Goal: Task Accomplishment & Management: Manage account settings

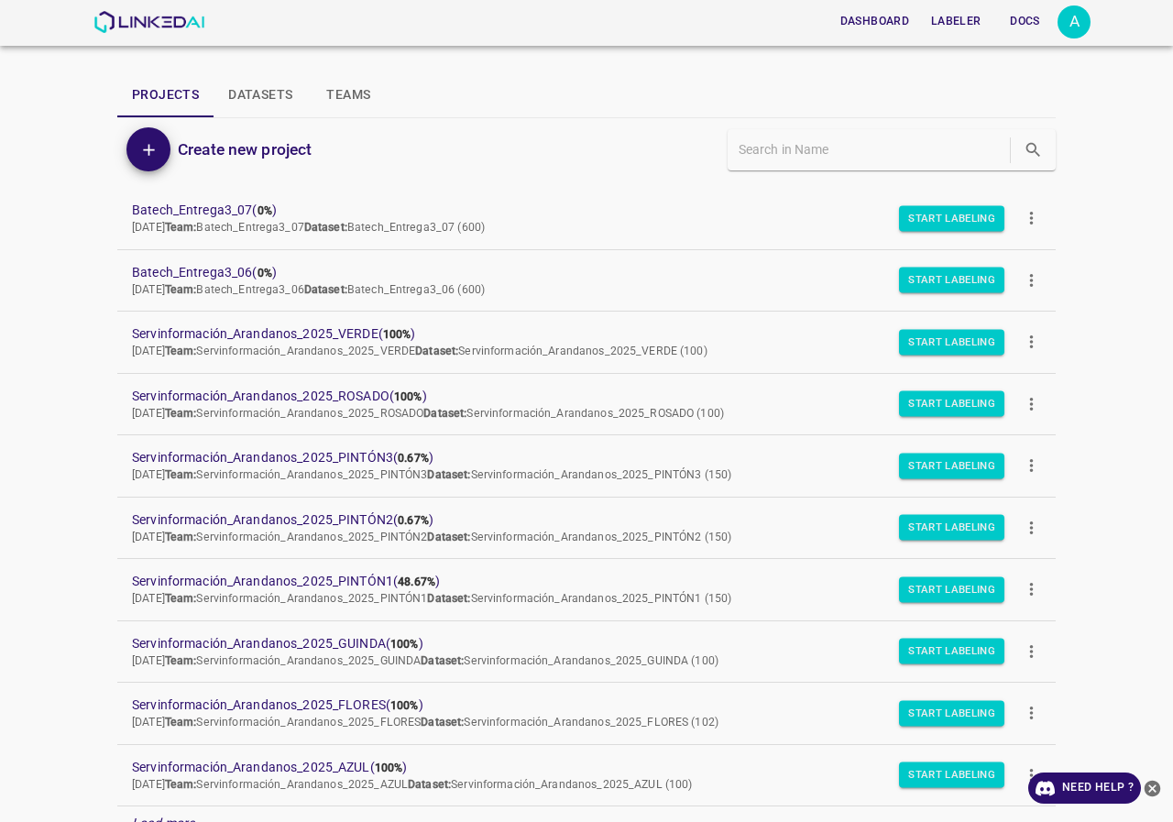
click at [1027, 223] on icon "more" at bounding box center [1031, 218] width 19 height 19
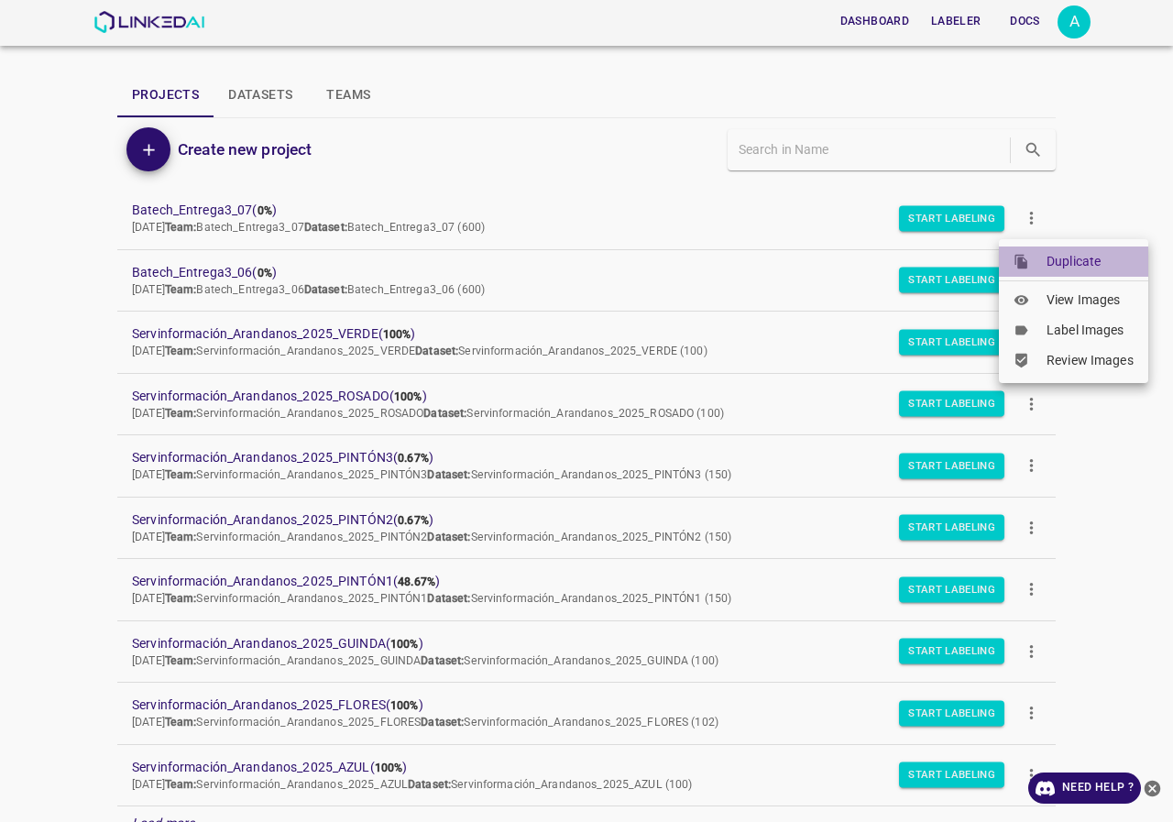
click at [1078, 259] on span "Duplicate" at bounding box center [1089, 261] width 87 height 19
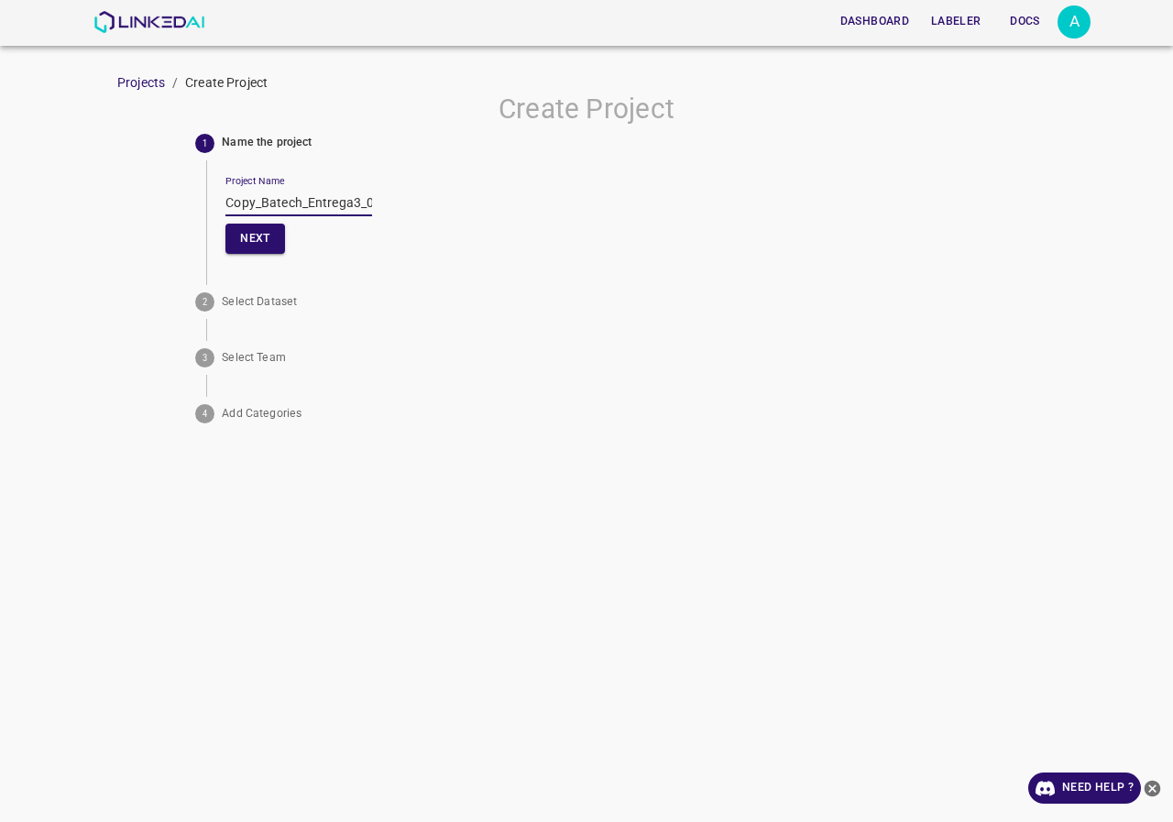
drag, startPoint x: 264, startPoint y: 205, endPoint x: 158, endPoint y: 213, distance: 106.6
click at [158, 213] on div "Create Project 1 Name the project Project Name Copy_Batech_Entrega3_07 Next 2 S…" at bounding box center [586, 262] width 1173 height 338
click at [344, 202] on input "Batech_Entrega3_07" at bounding box center [298, 203] width 147 height 27
drag, startPoint x: 356, startPoint y: 195, endPoint x: 25, endPoint y: 205, distance: 331.8
click at [25, 205] on div "Create Project 1 Name the project Project Name Batech_Entrega3_08 Next 2 Select…" at bounding box center [586, 262] width 1173 height 338
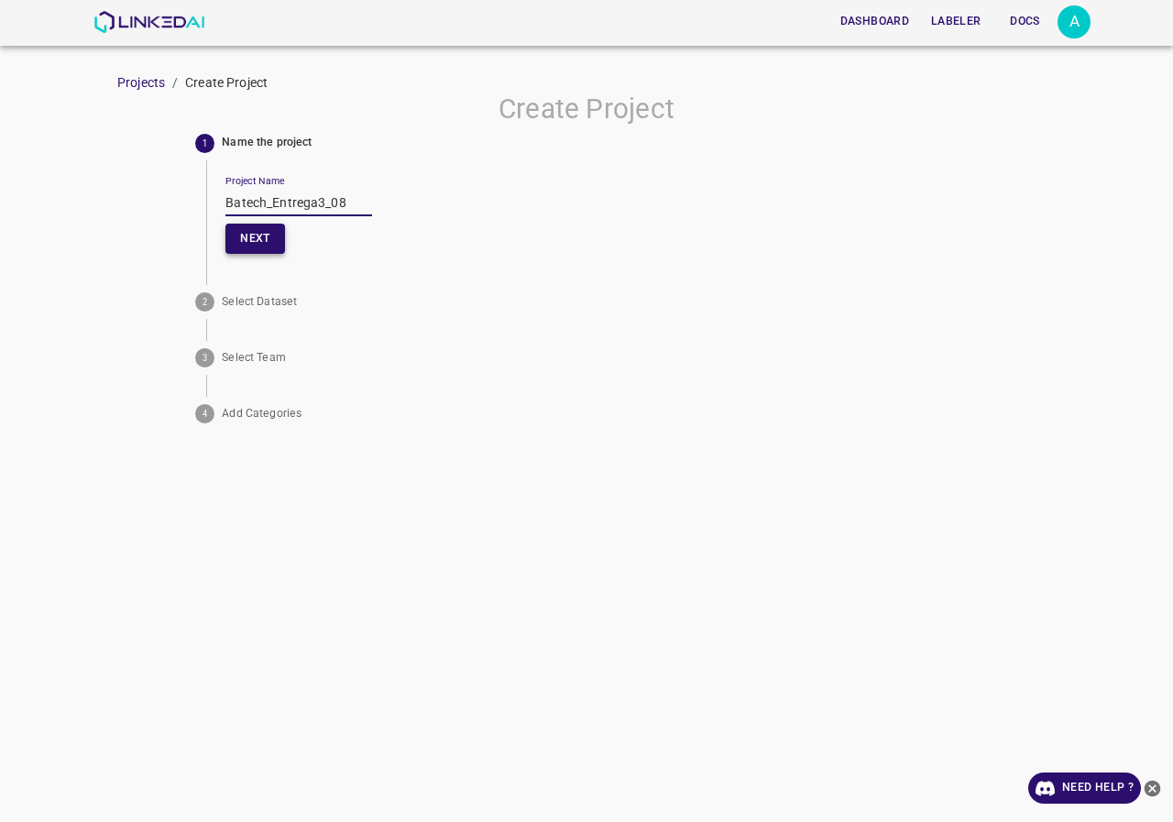
type input "Batech_Entrega3_08"
click at [281, 240] on button "Next" at bounding box center [254, 239] width 59 height 30
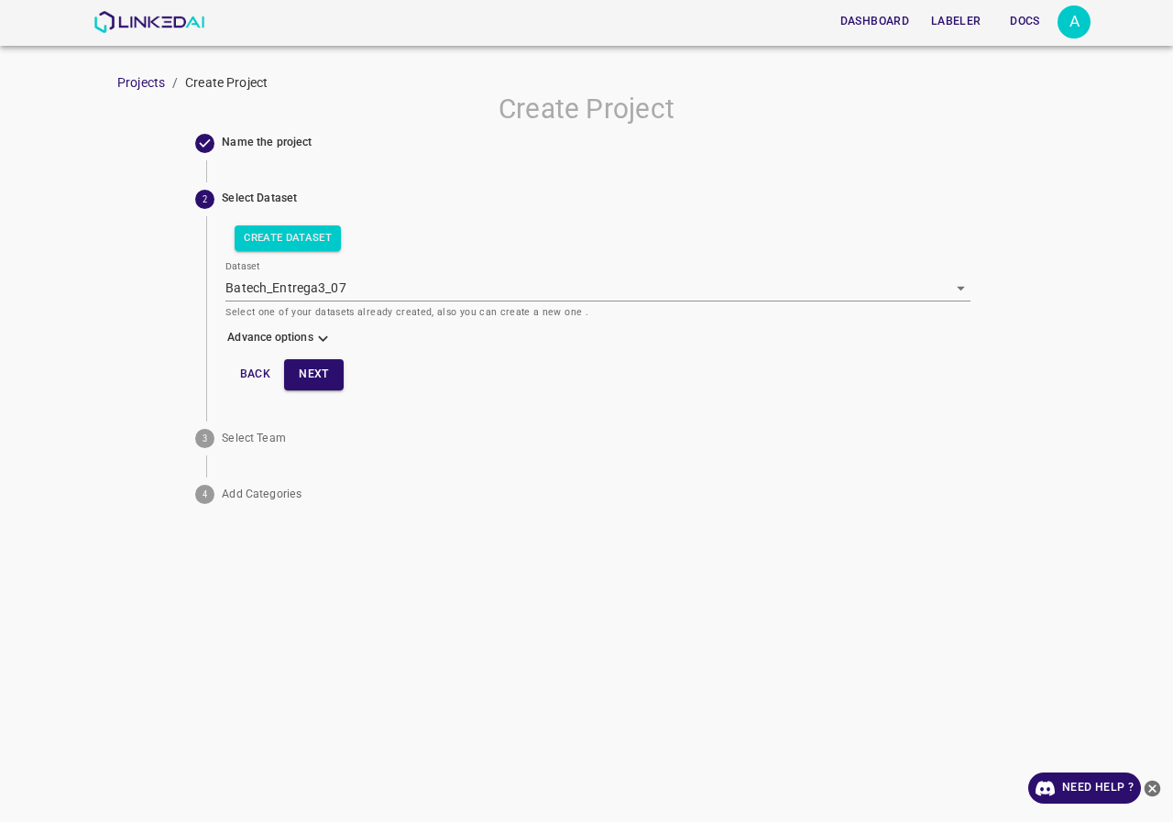
drag, startPoint x: 315, startPoint y: 246, endPoint x: 322, endPoint y: 295, distance: 49.1
click at [322, 295] on div "Create Dataset Dataset Batech_Entrega3_07 [object Object] Select one of your da…" at bounding box center [597, 307] width 744 height 183
click at [314, 246] on button "Create Dataset" at bounding box center [288, 238] width 106 height 26
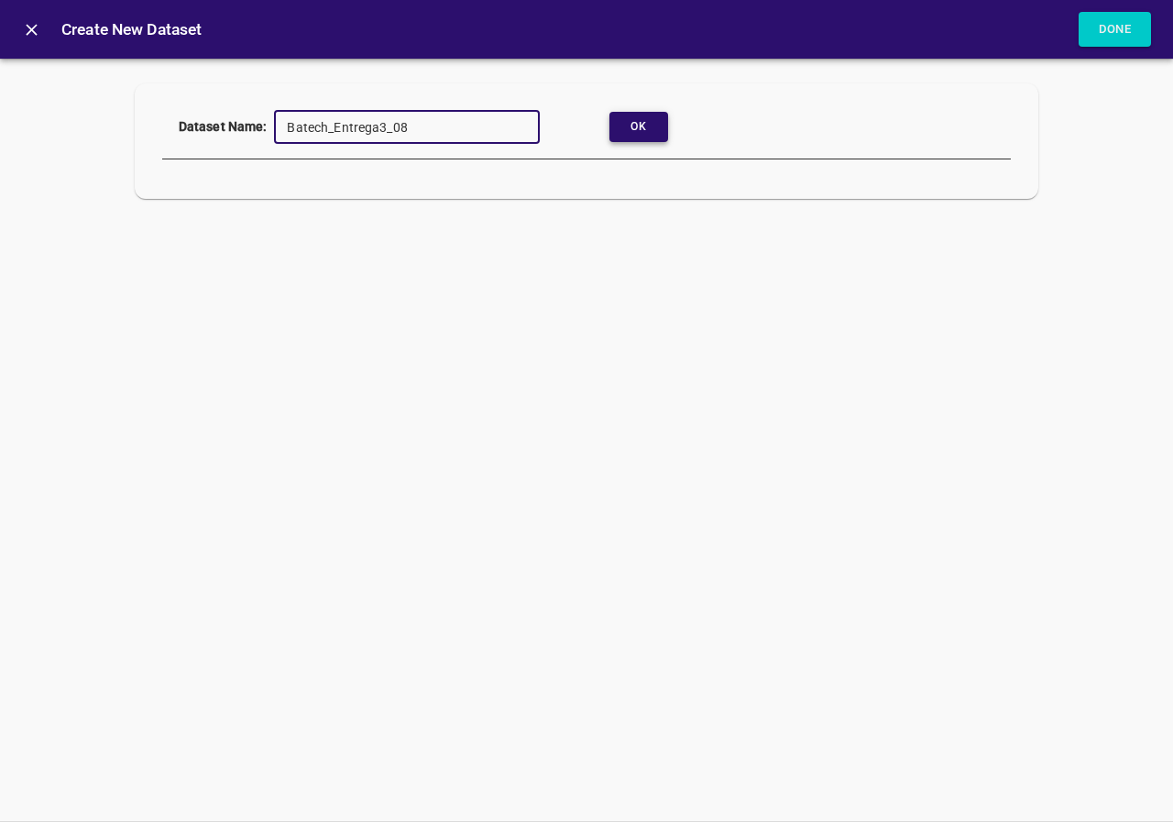
click at [648, 127] on button "Ok" at bounding box center [638, 127] width 59 height 30
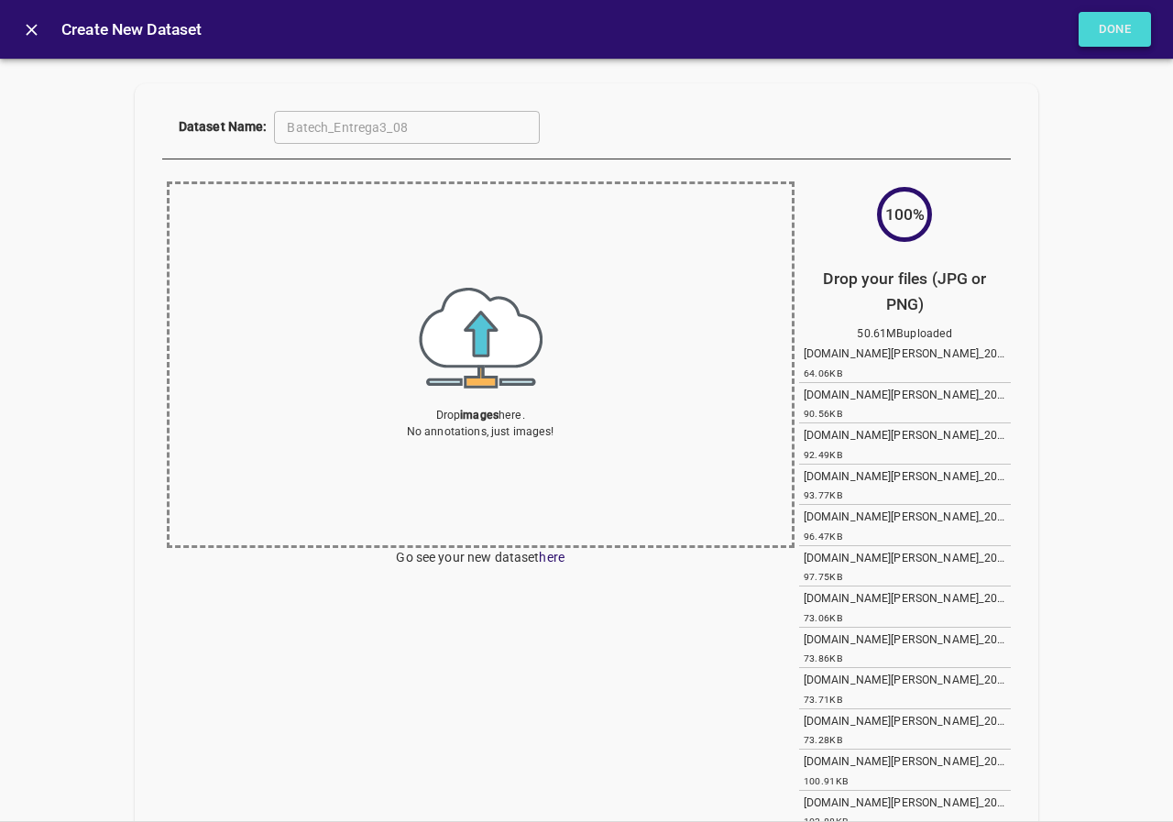
click at [1120, 21] on button "Done" at bounding box center [1114, 30] width 73 height 36
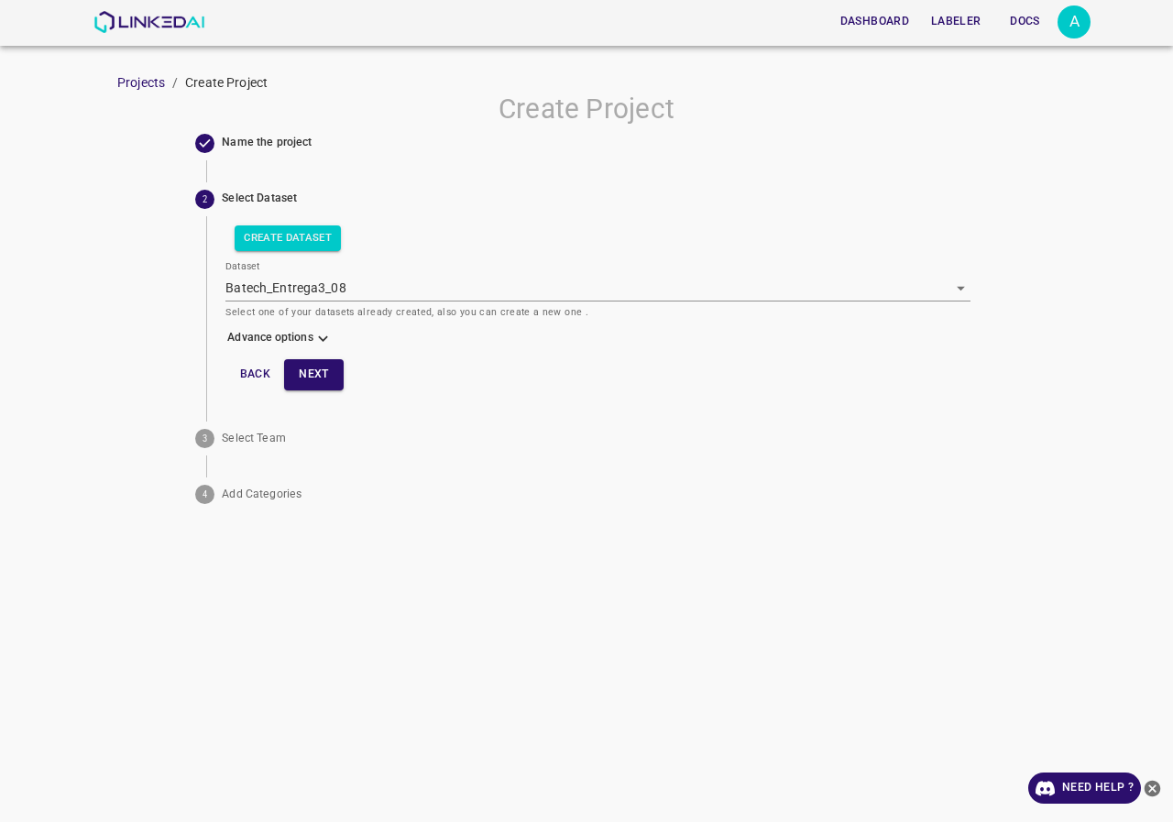
click at [319, 343] on icon at bounding box center [322, 338] width 19 height 19
click at [313, 385] on body "Dashboard Labeler Docs A Projects / Create Project Create Project Name the proj…" at bounding box center [586, 411] width 1173 height 822
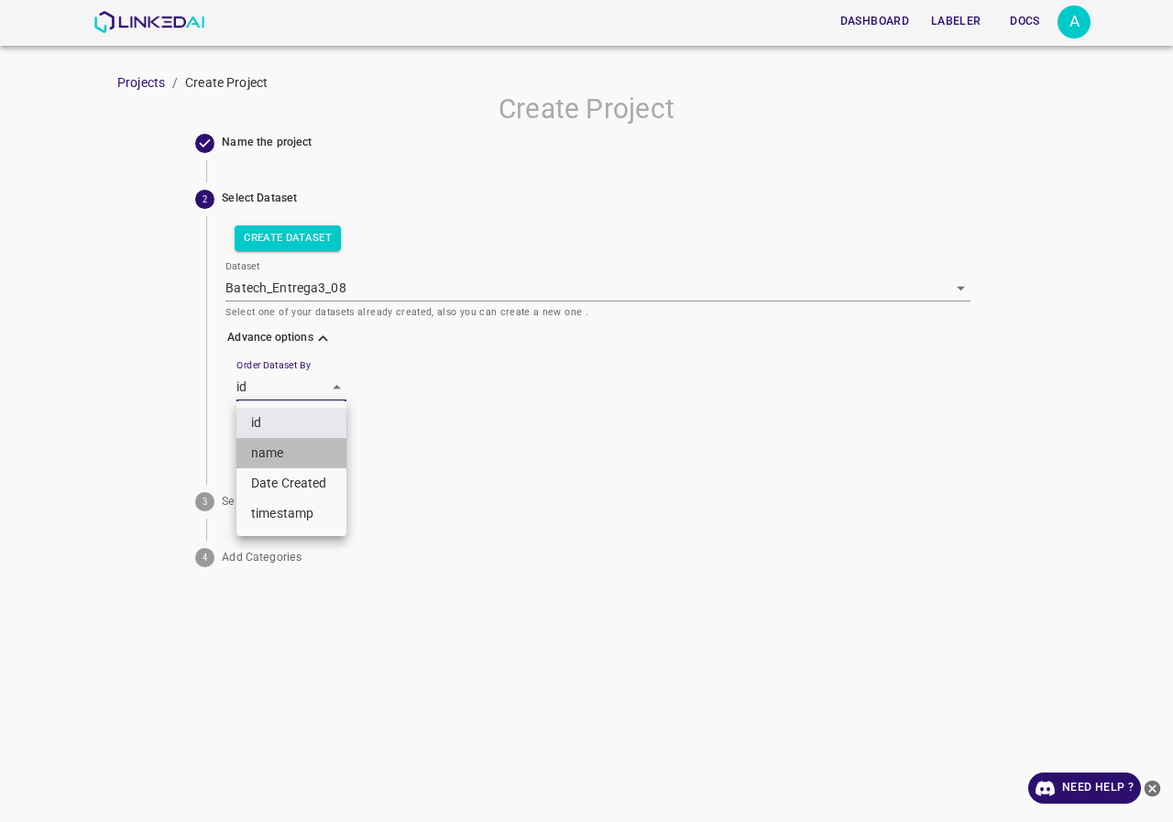
click at [295, 453] on li "name" at bounding box center [291, 453] width 110 height 30
type input "key"
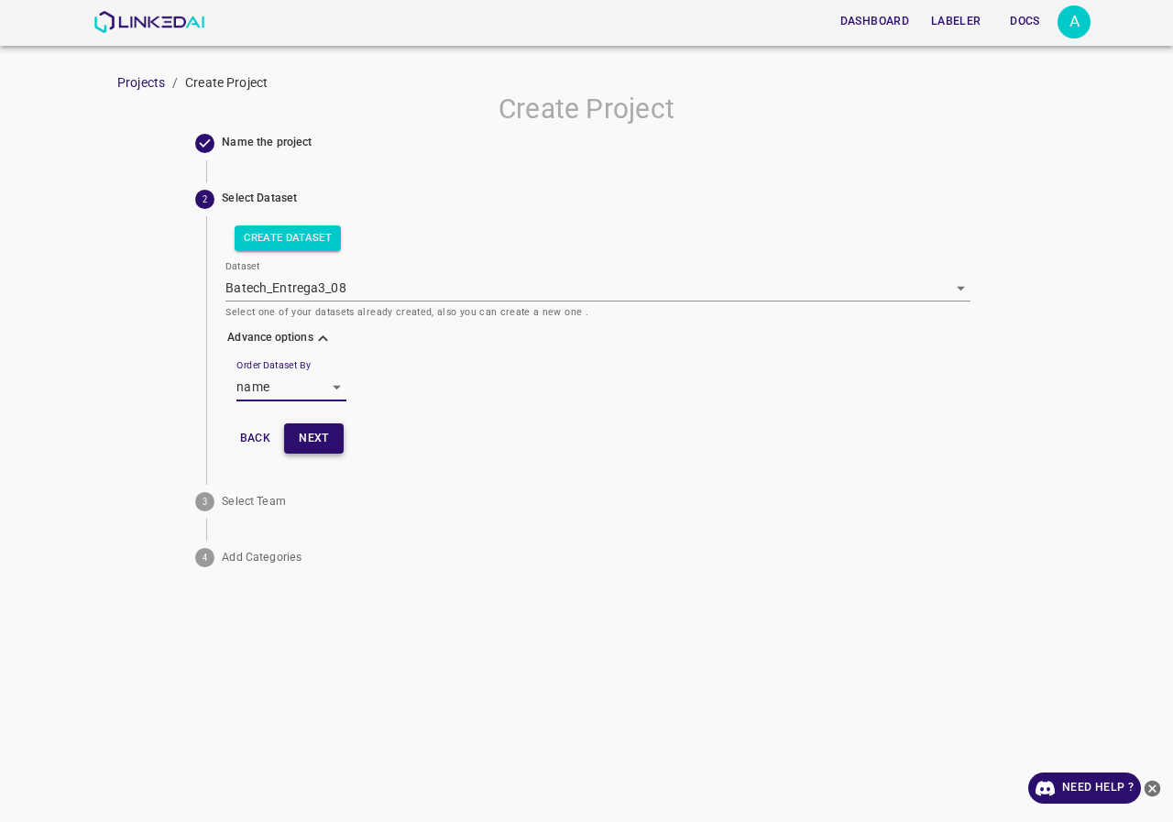
click at [312, 430] on button "Next" at bounding box center [313, 438] width 59 height 30
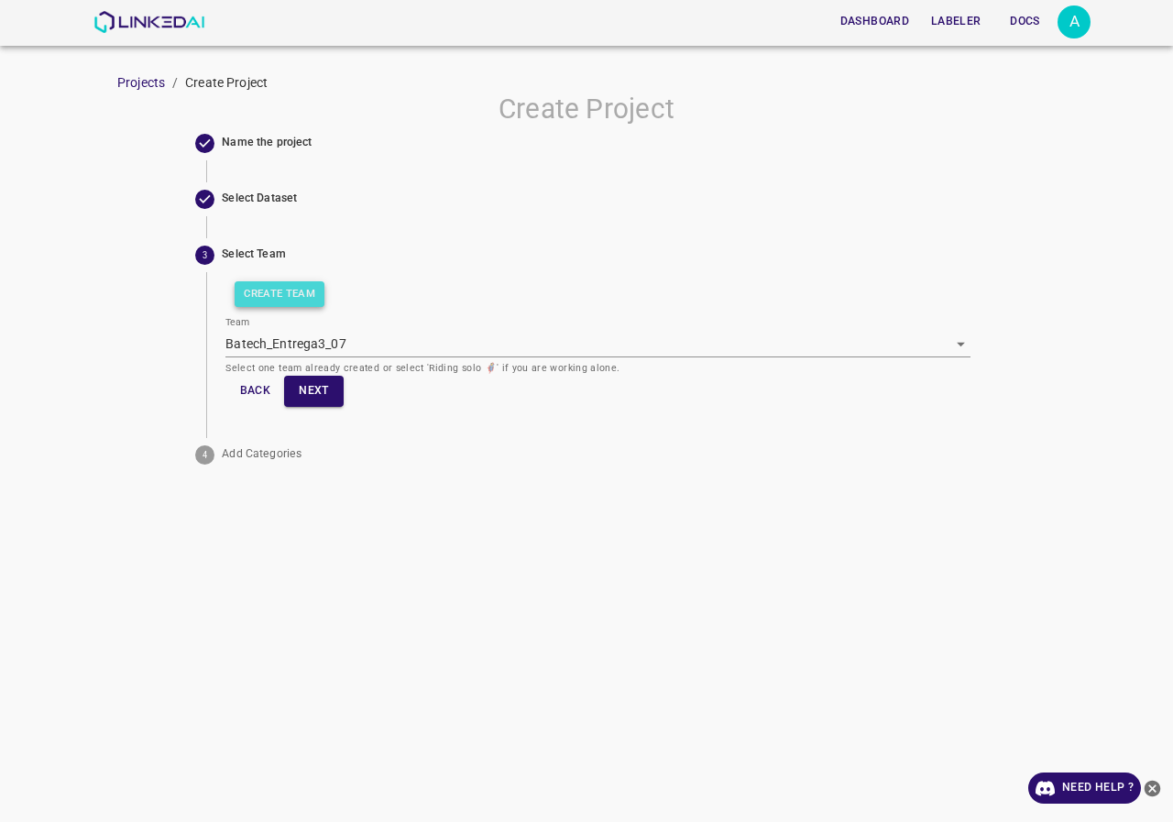
click at [300, 300] on button "Create Team" at bounding box center [280, 294] width 90 height 26
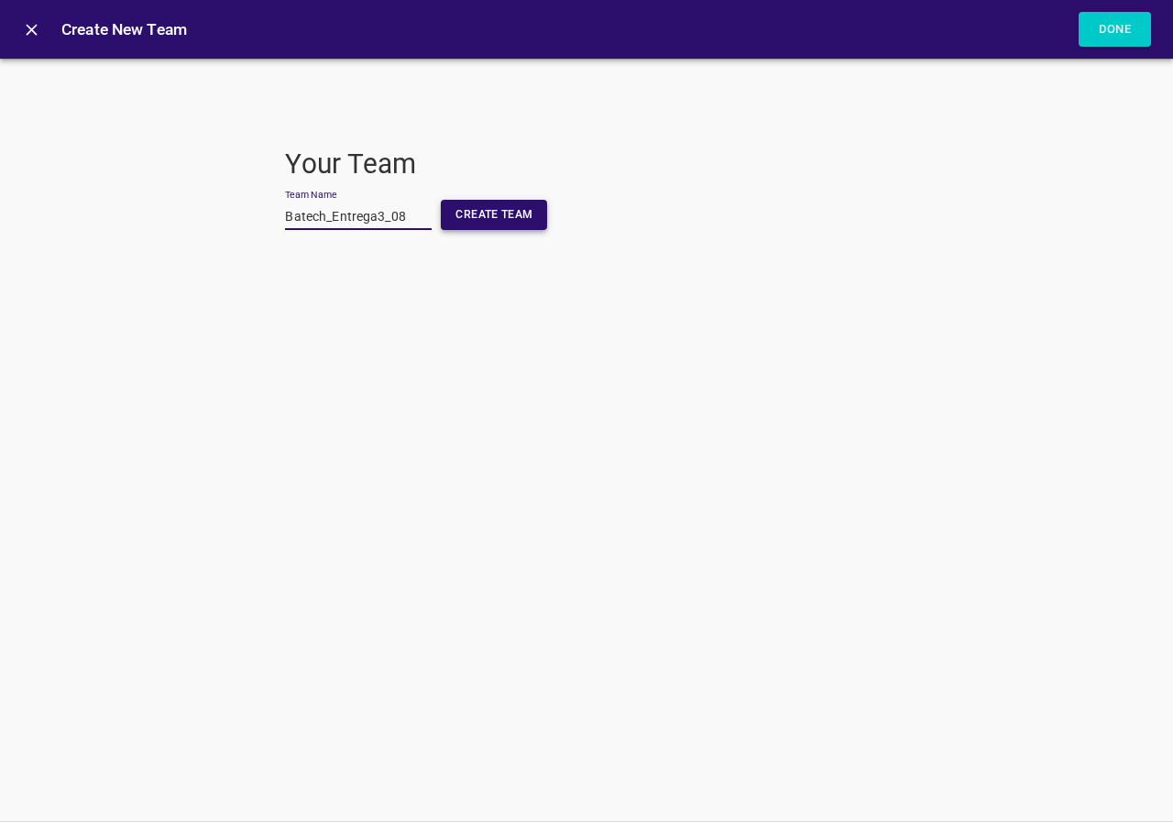
type input "Batech_Entrega3_08"
click at [498, 212] on button "Create Team" at bounding box center [494, 215] width 106 height 30
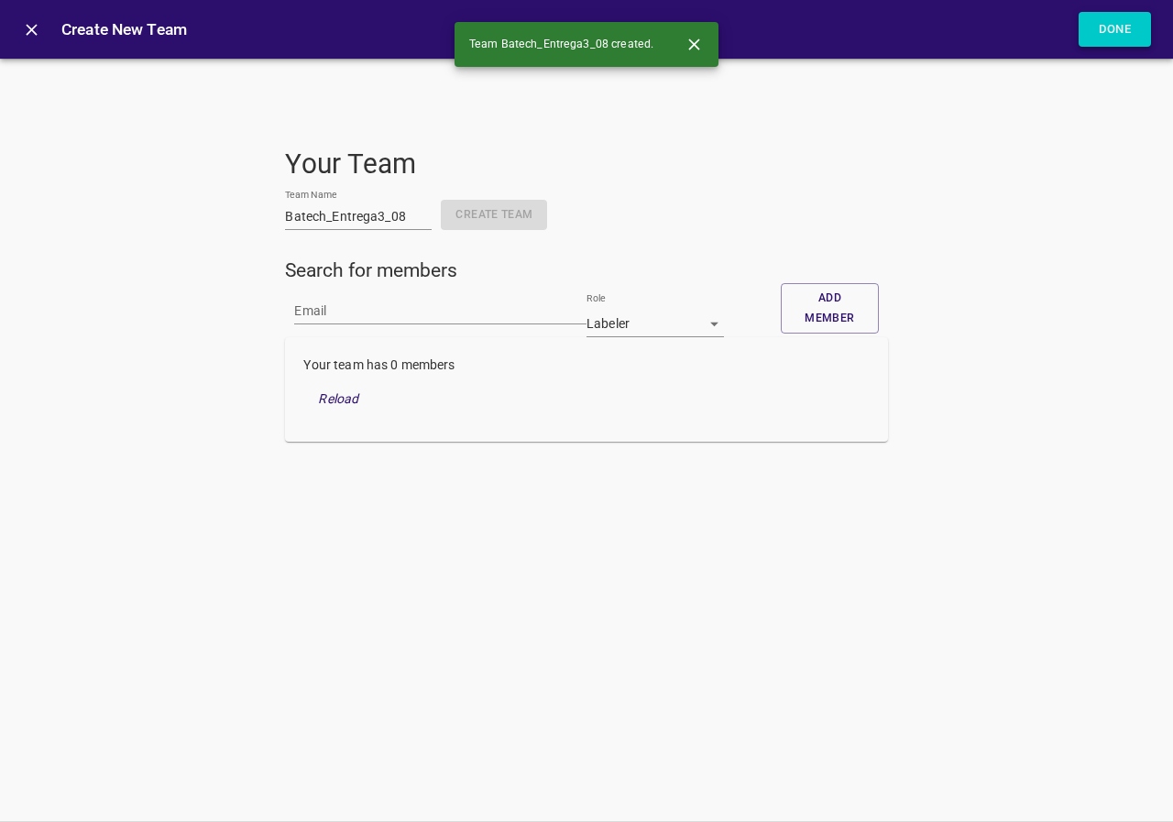
click at [1106, 32] on button "Done" at bounding box center [1114, 30] width 73 height 36
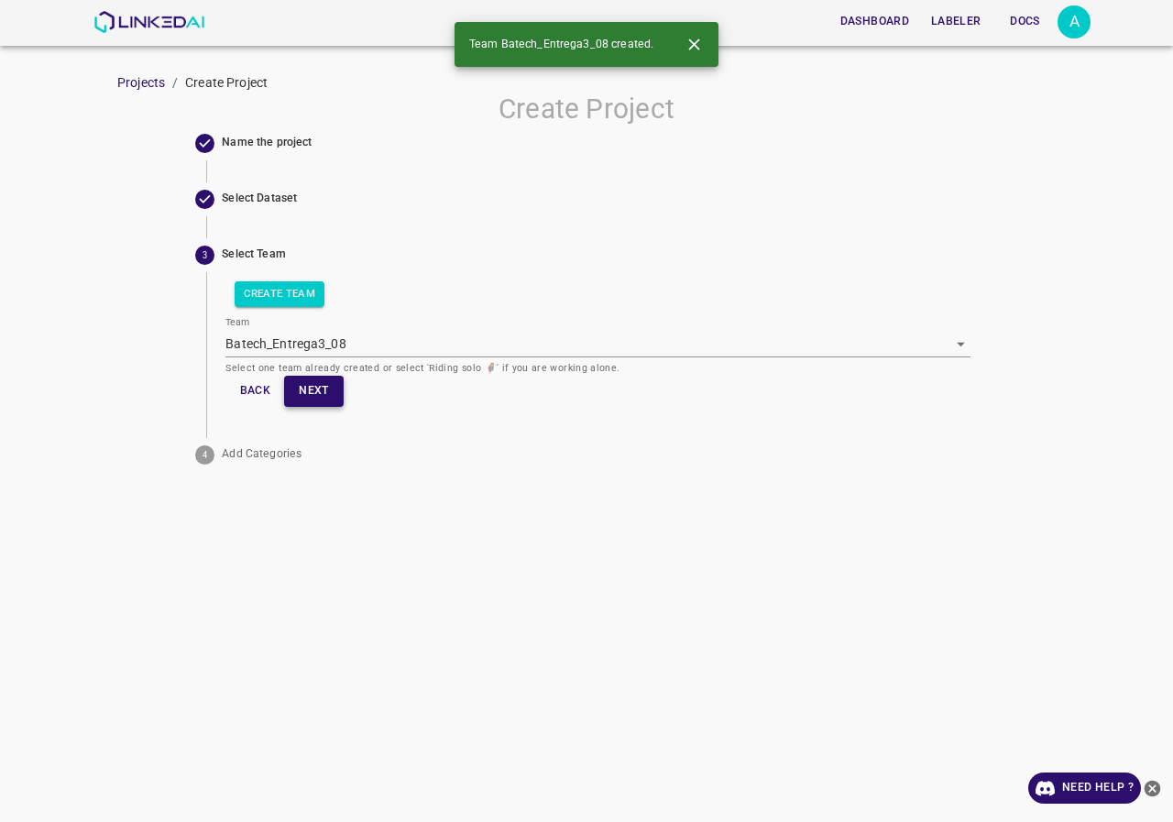
click at [322, 403] on button "Next" at bounding box center [313, 391] width 59 height 30
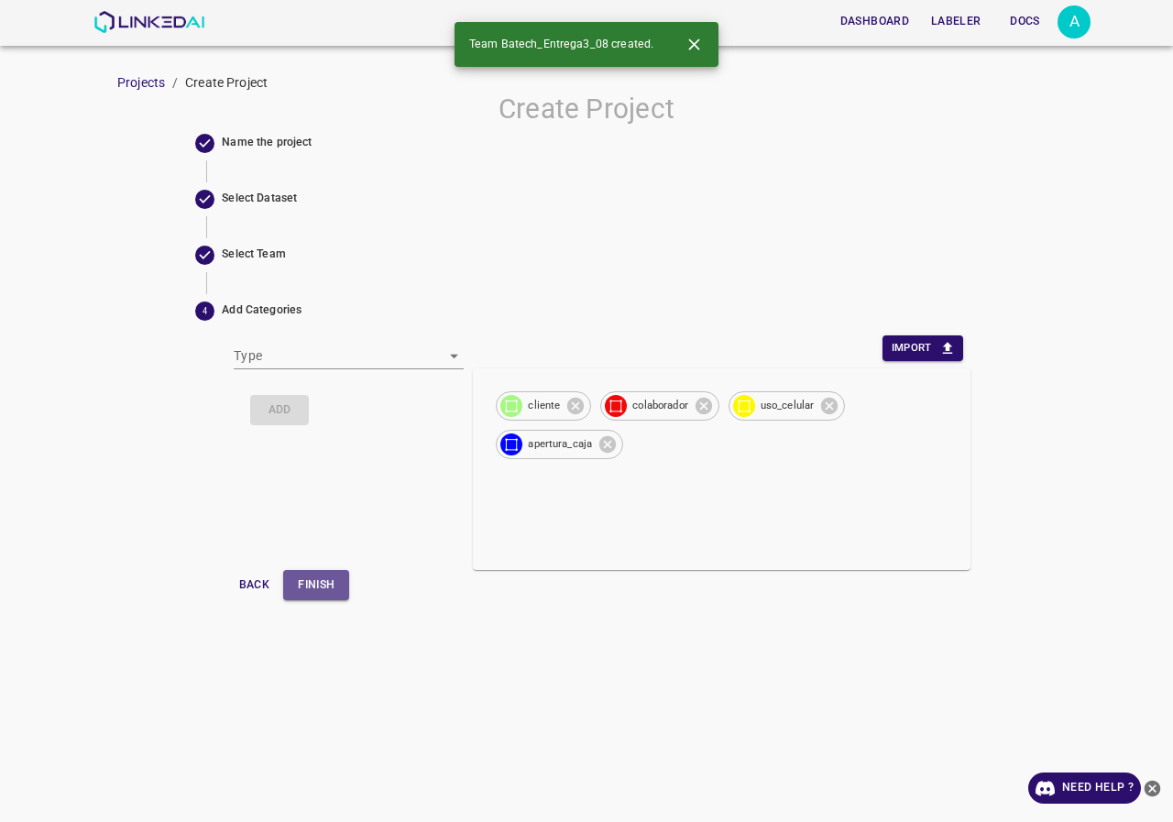
drag, startPoint x: 313, startPoint y: 593, endPoint x: 322, endPoint y: 580, distance: 15.2
click at [314, 593] on button "Finish" at bounding box center [316, 585] width 66 height 30
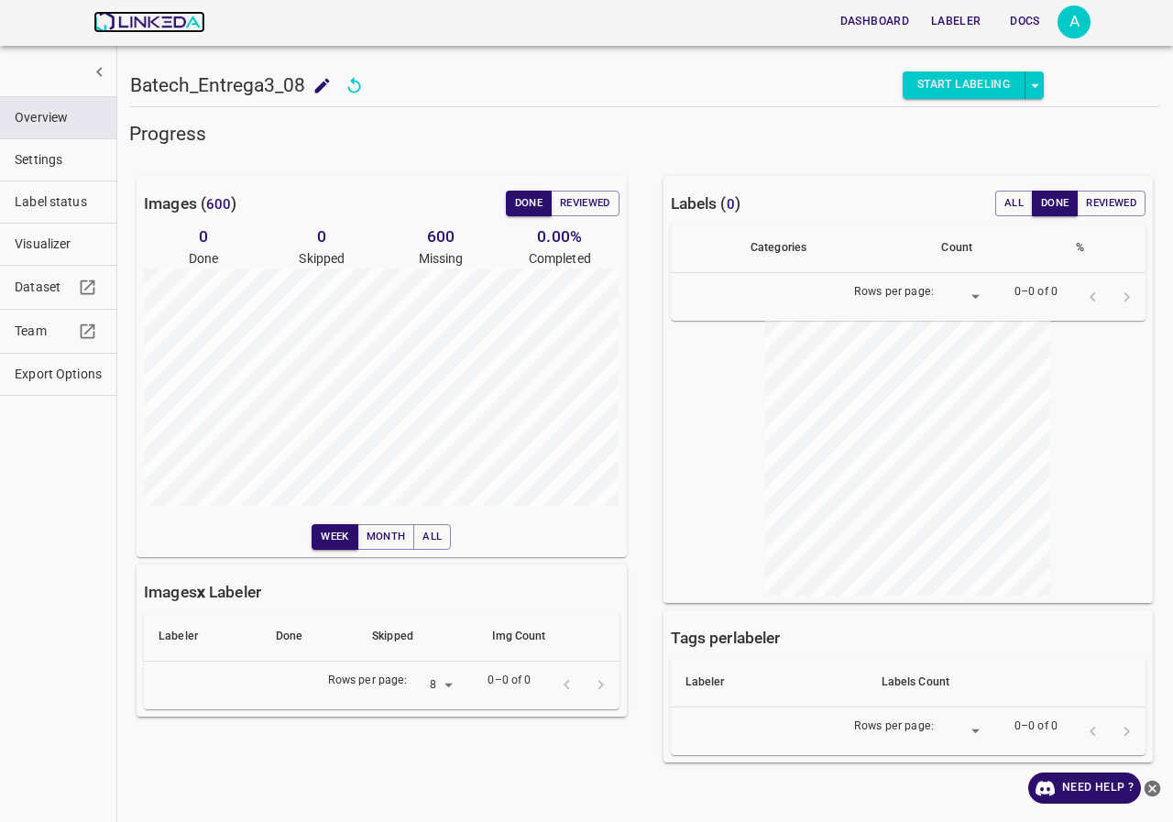
click at [163, 12] on img at bounding box center [148, 22] width 111 height 22
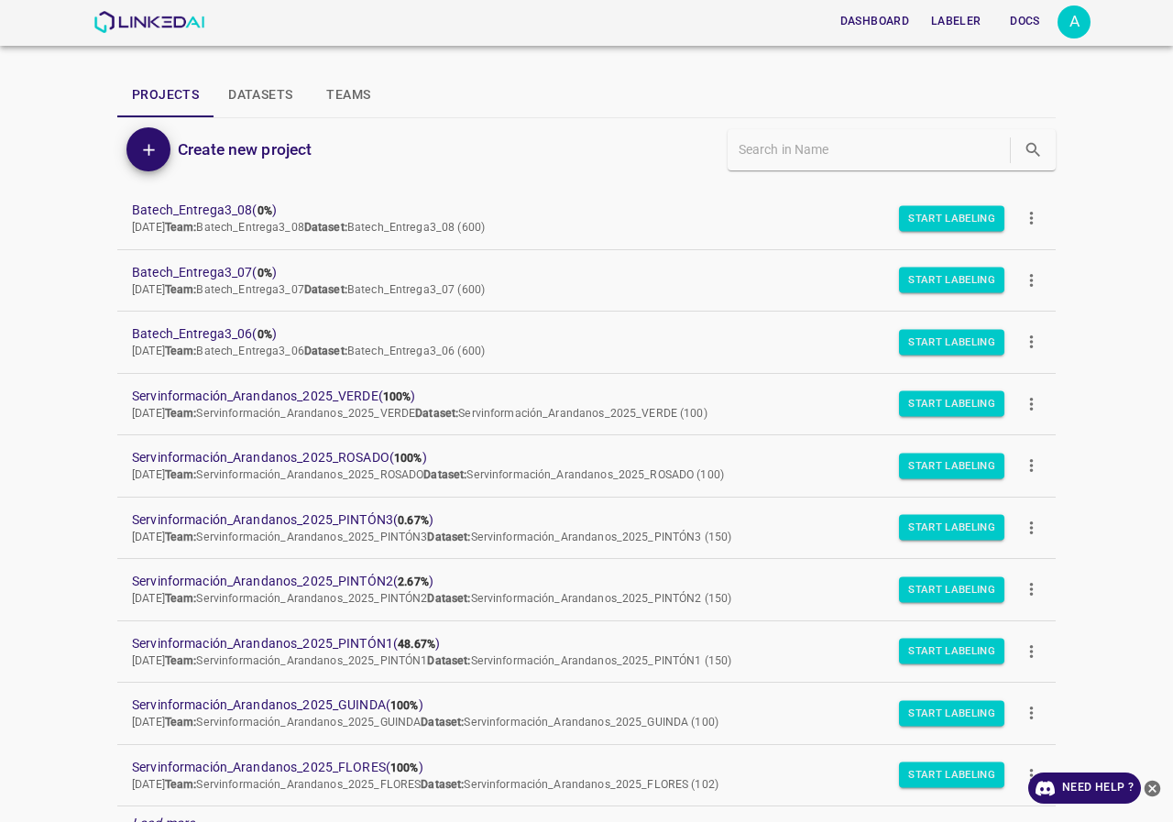
scroll to position [92, 0]
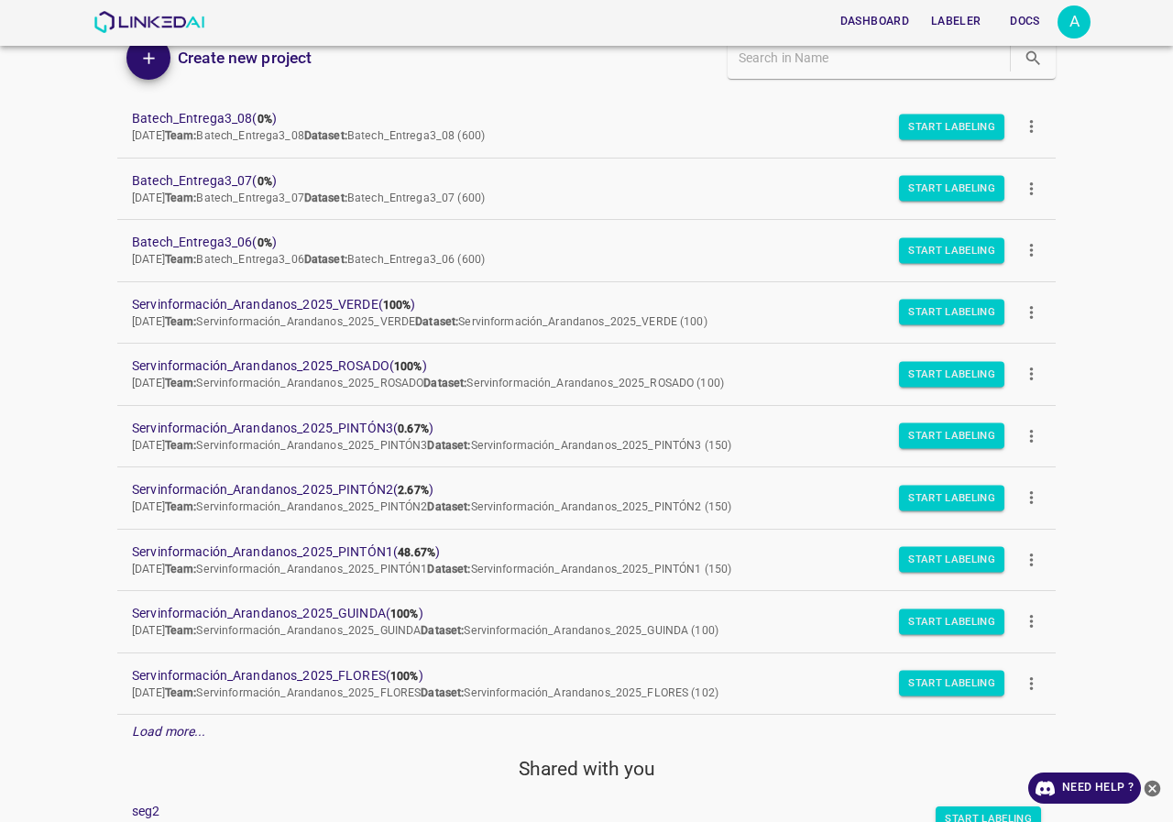
click at [273, 732] on div "Load more..." at bounding box center [586, 732] width 938 height 34
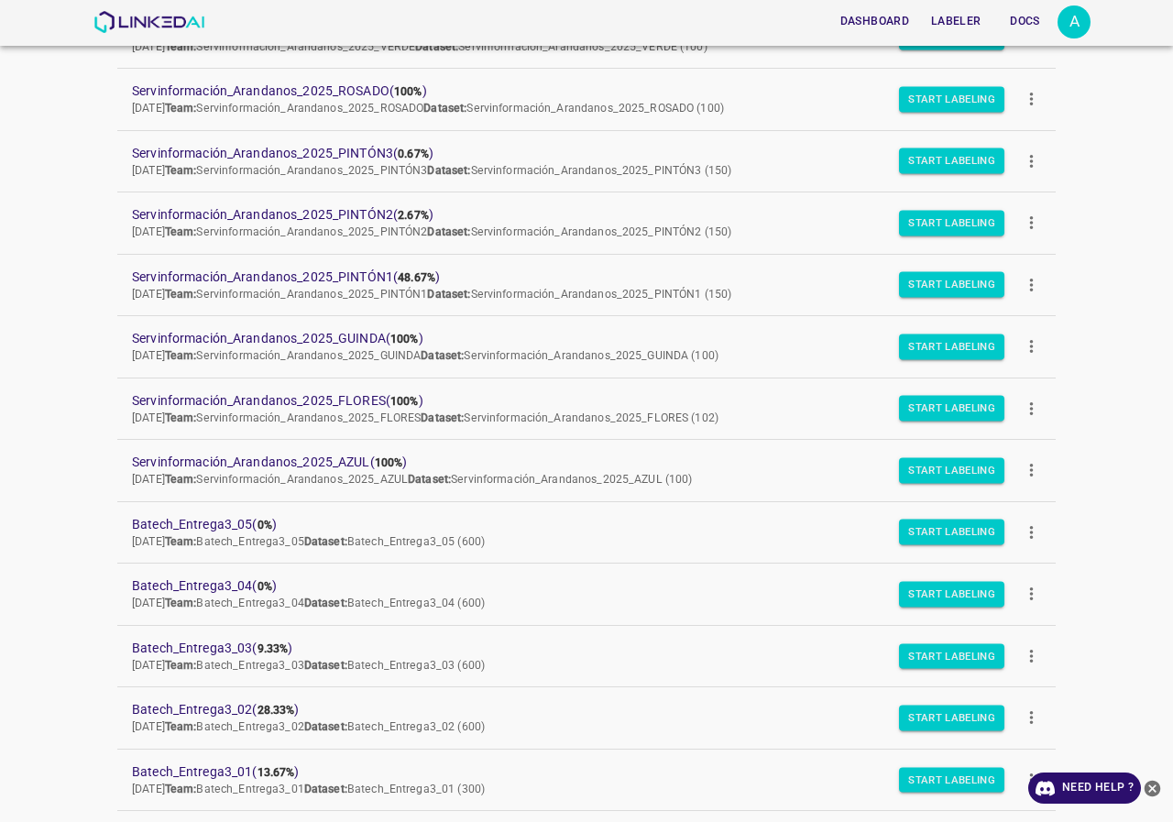
scroll to position [458, 0]
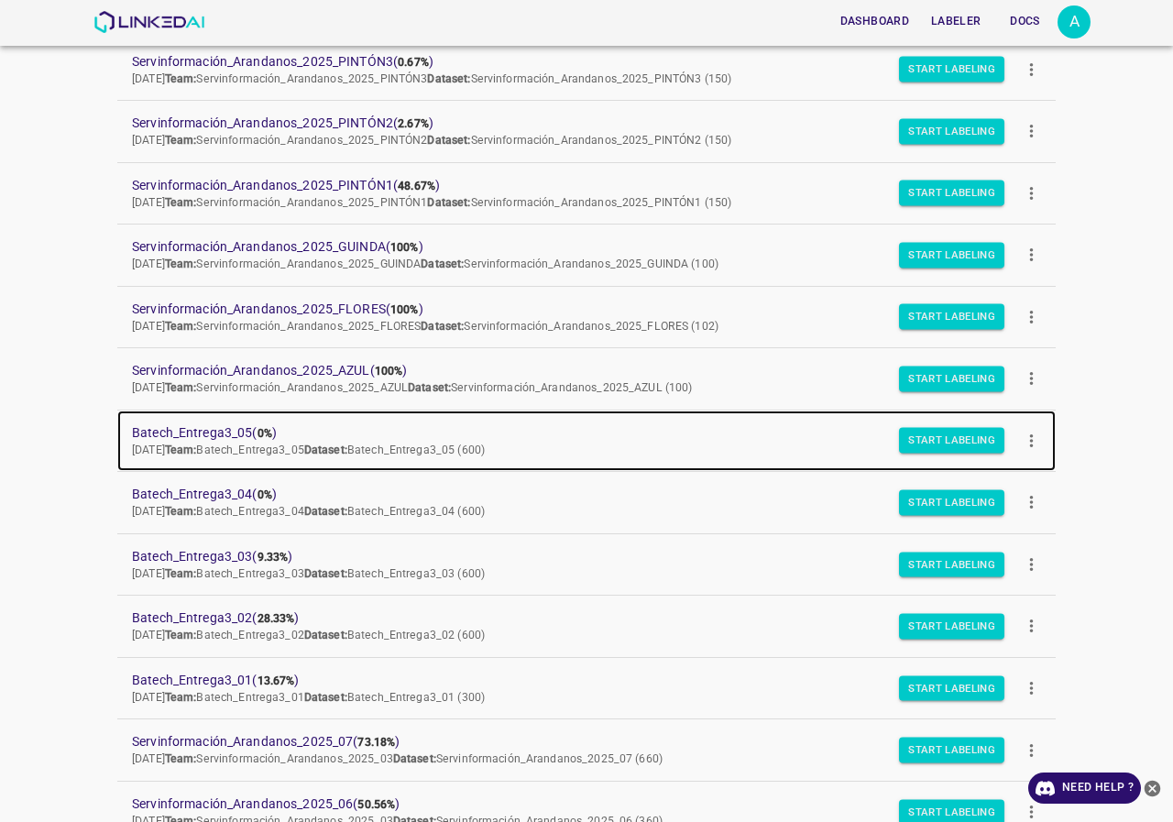
click at [218, 421] on link "Batech_Entrega3_05 ( 0% ) Thu Aug 21 2025 Team: Batech_Entrega3_05 Dataset: Bat…" at bounding box center [586, 440] width 938 height 61
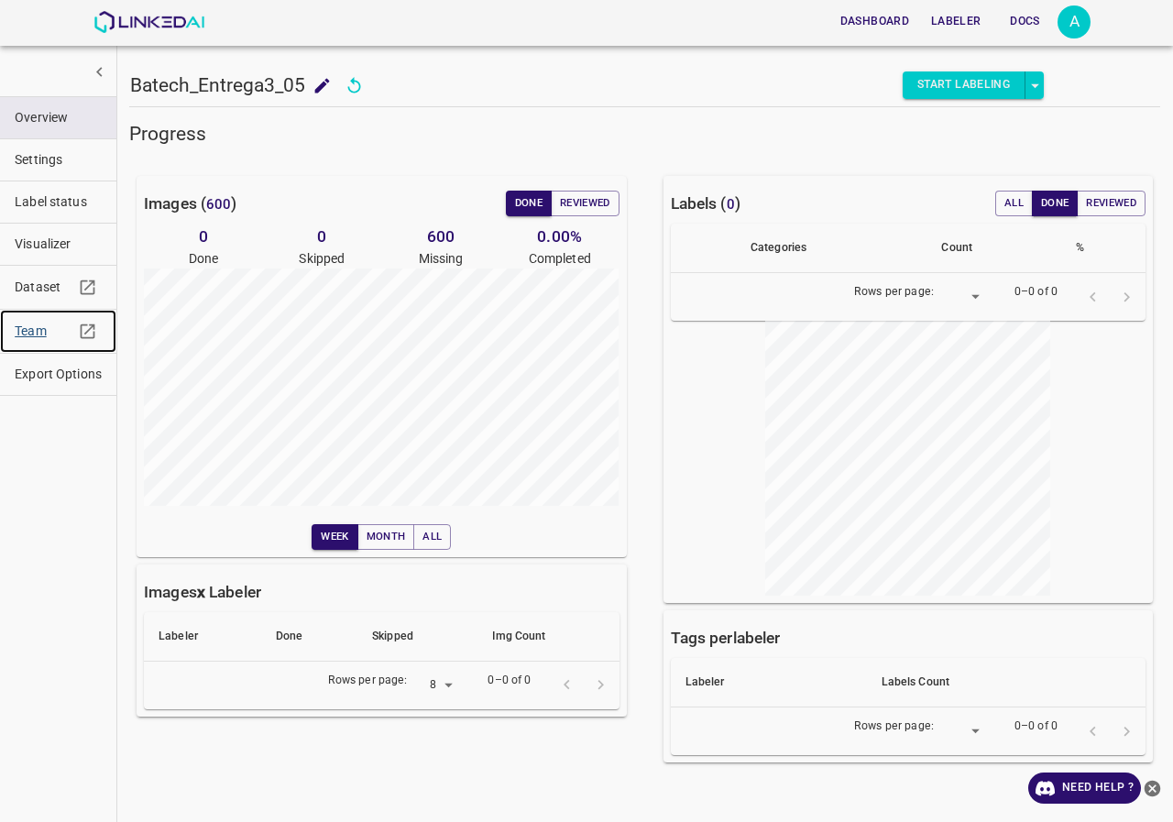
click at [37, 331] on span "Team" at bounding box center [44, 331] width 59 height 19
click at [164, 24] on img at bounding box center [148, 22] width 111 height 22
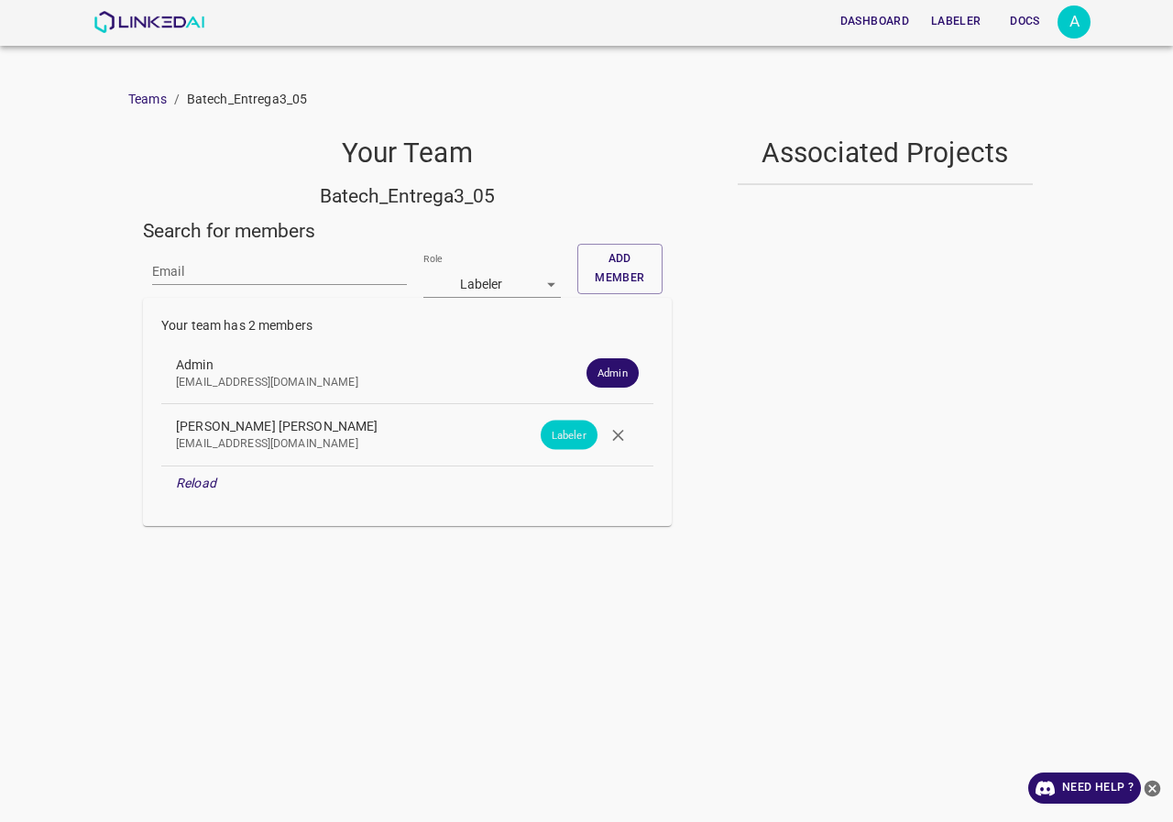
click at [625, 438] on icon "button" at bounding box center [617, 434] width 19 height 19
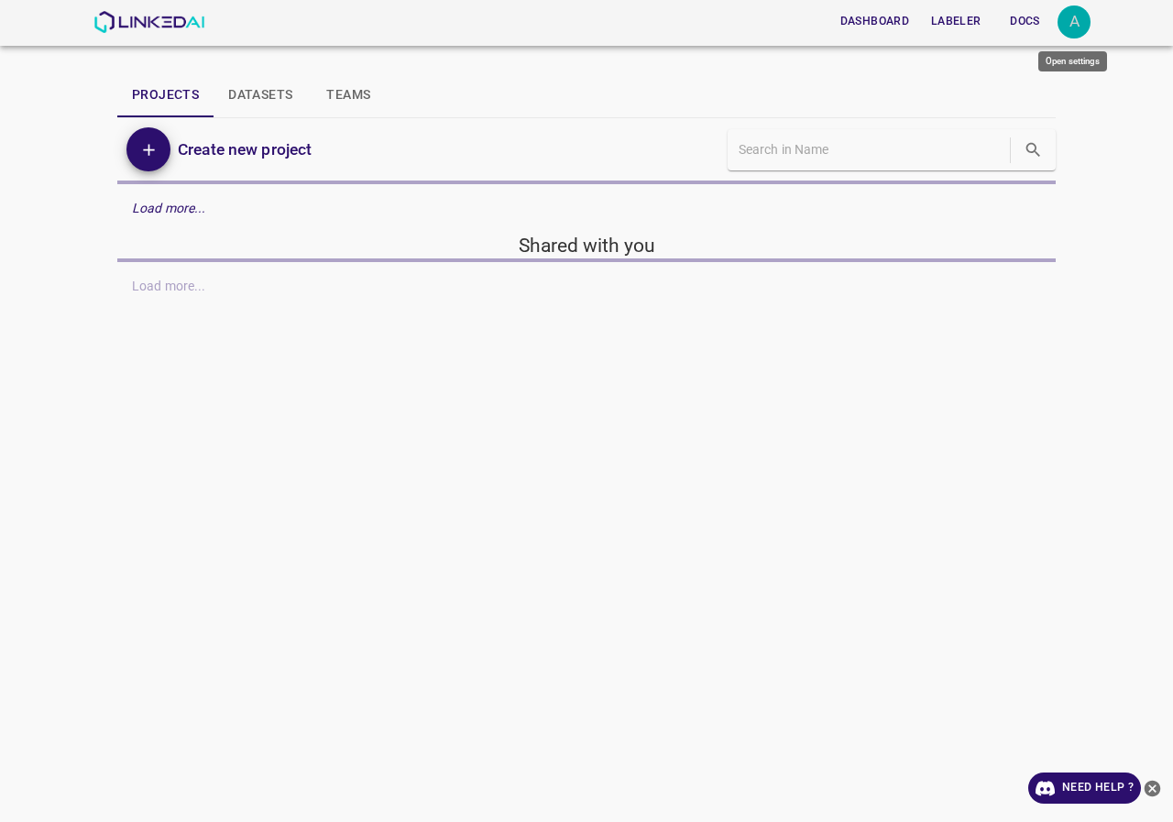
click at [1072, 27] on div "A" at bounding box center [1073, 21] width 33 height 33
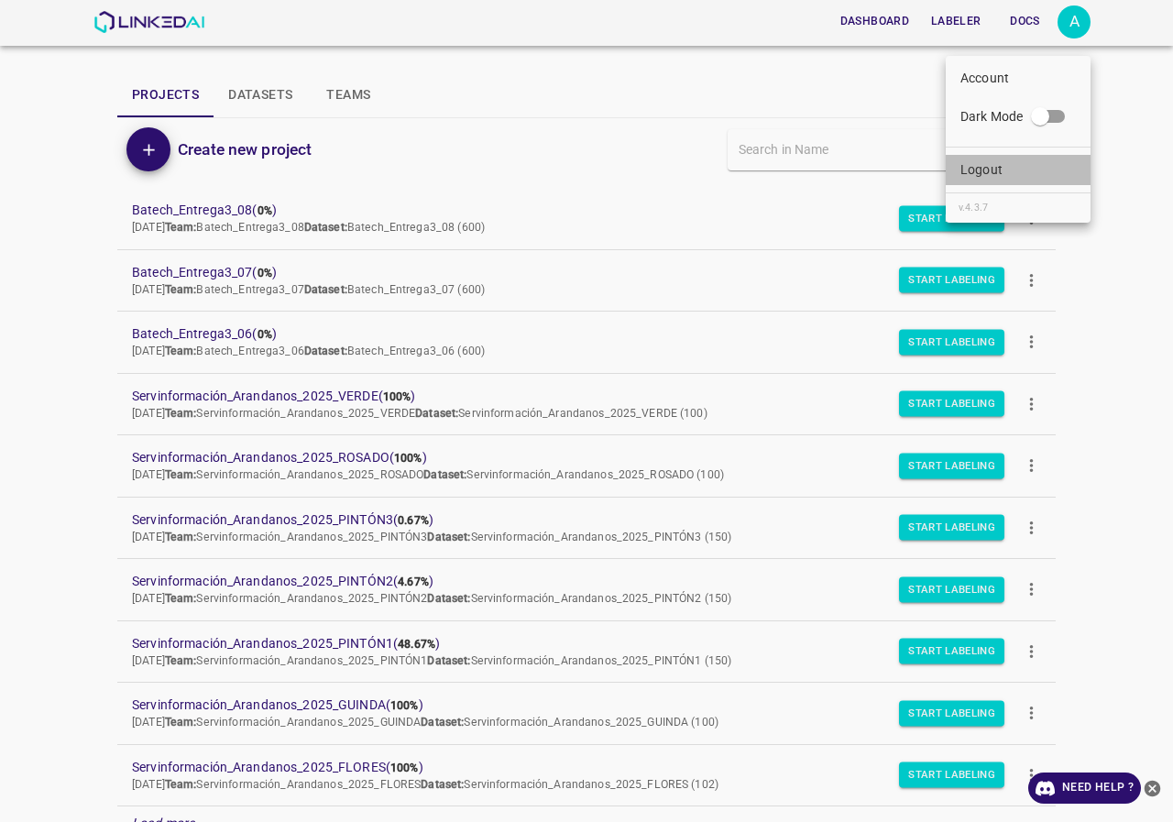
click at [1007, 166] on li "Logout" at bounding box center [1017, 170] width 145 height 30
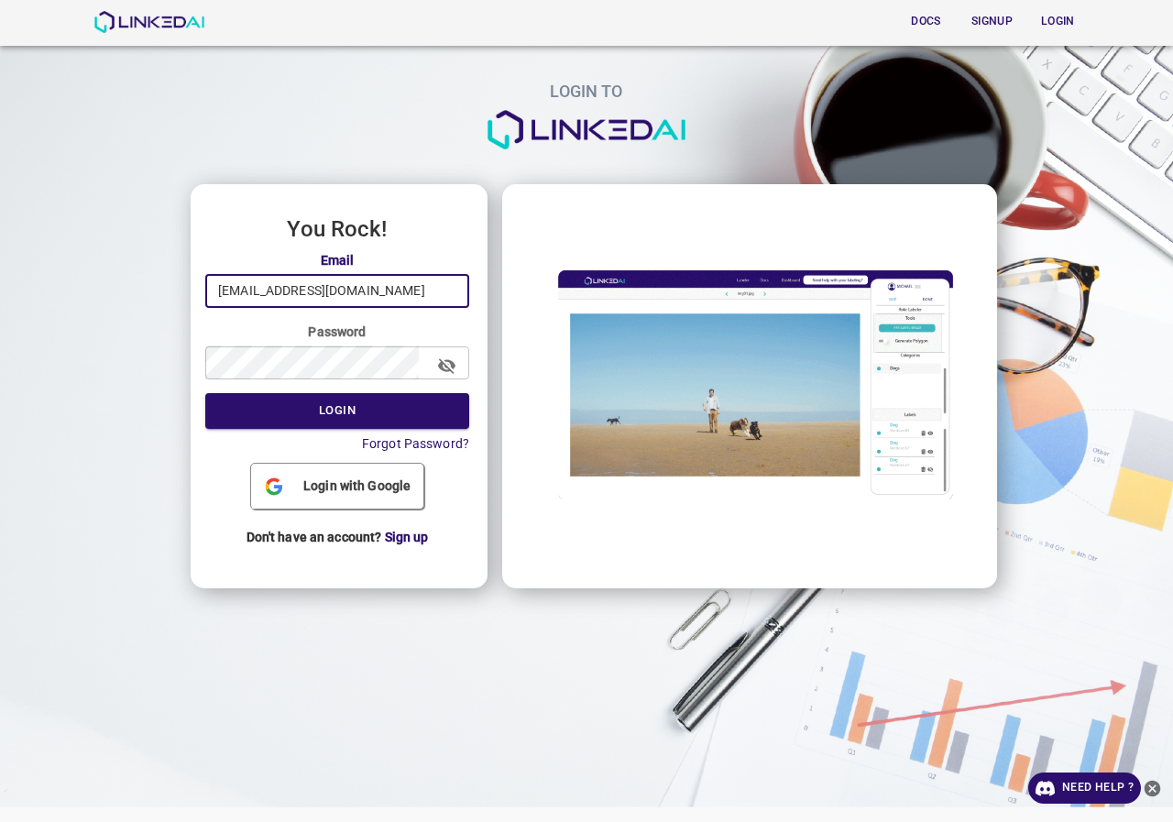
click at [393, 291] on input "[EMAIL_ADDRESS][DOMAIN_NAME]" at bounding box center [337, 291] width 264 height 34
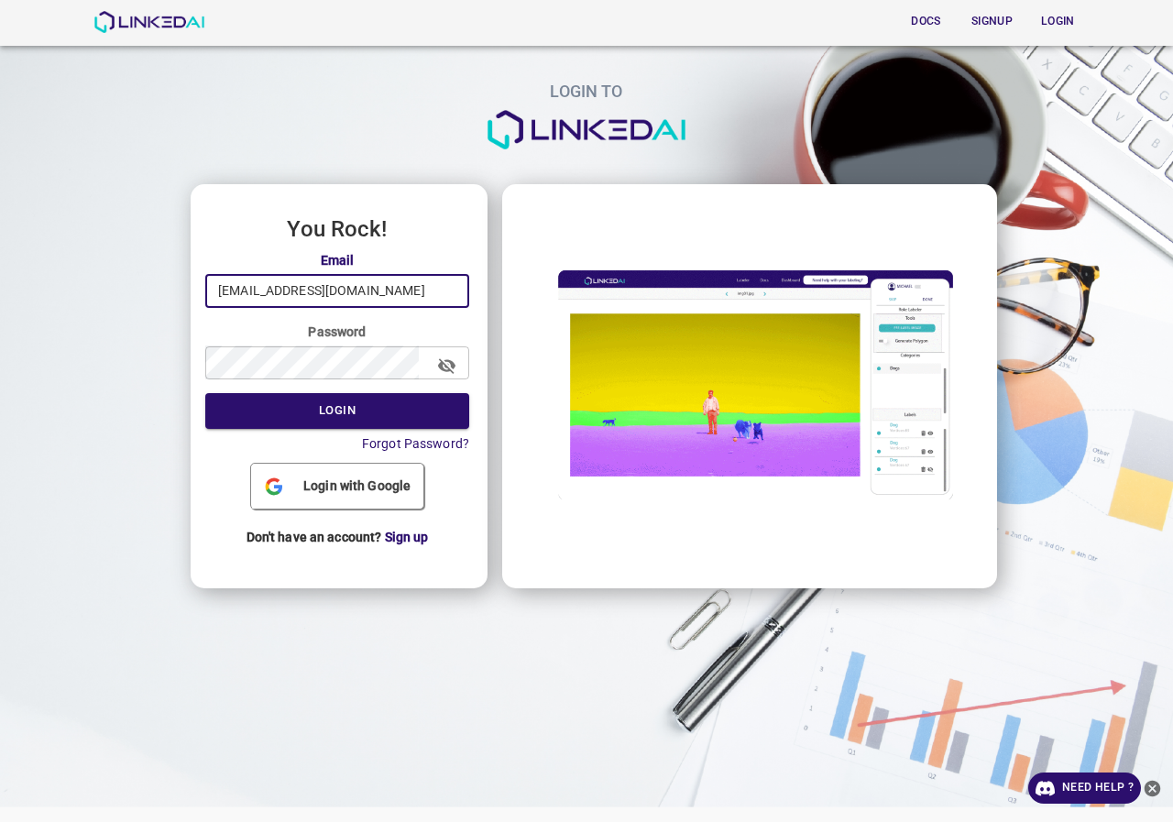
type input "pruebas@linkedai.co"
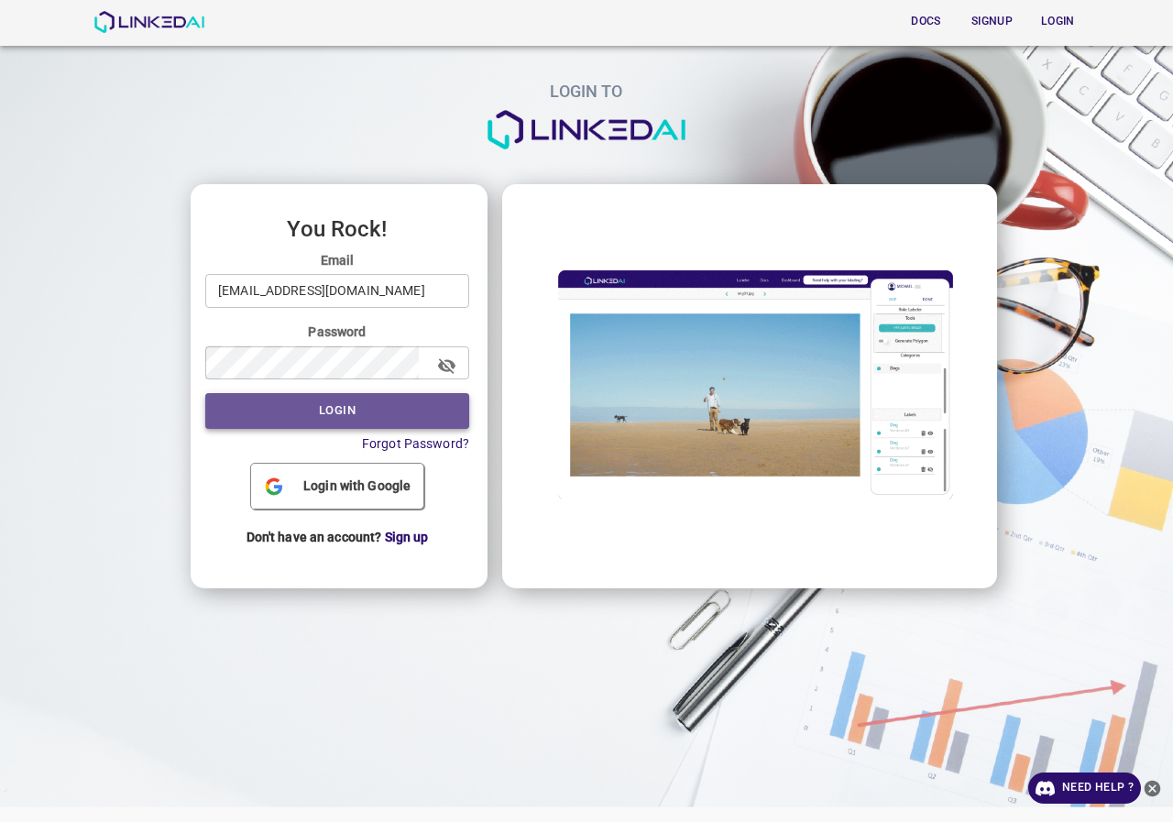
click at [350, 410] on button "Login" at bounding box center [337, 411] width 264 height 36
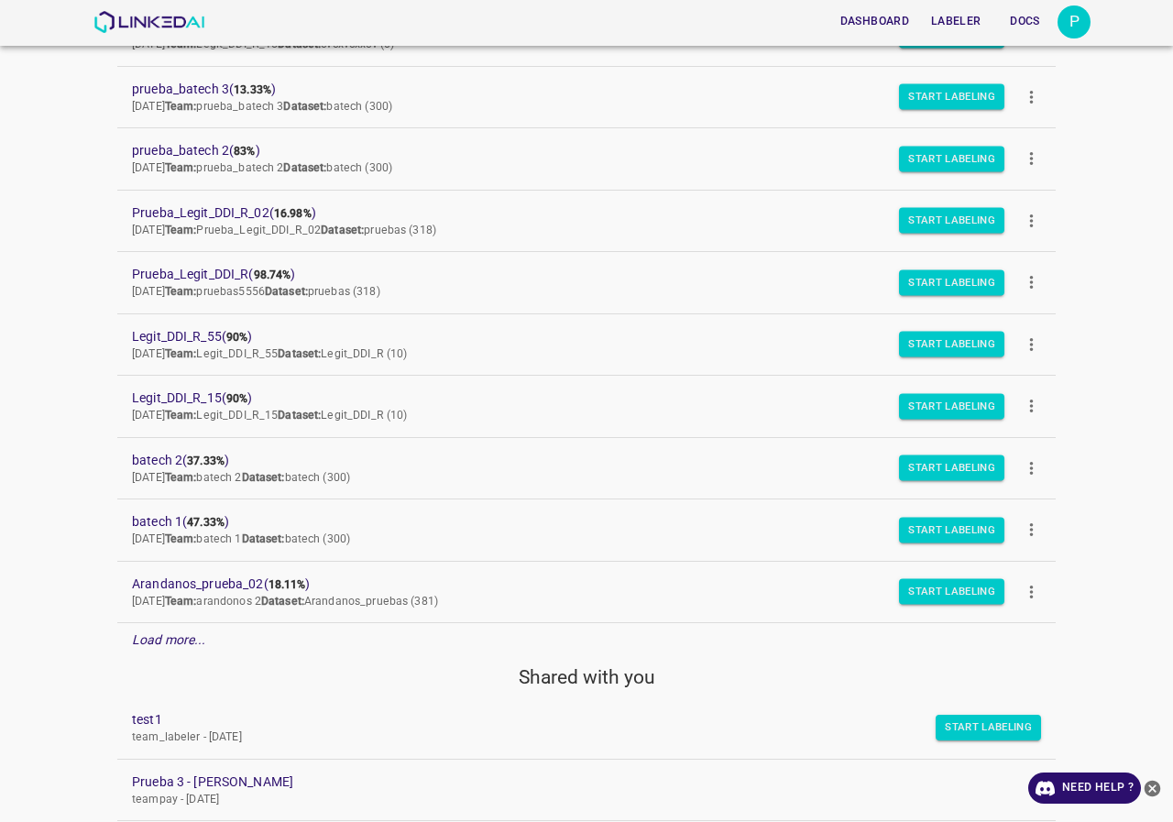
scroll to position [92, 0]
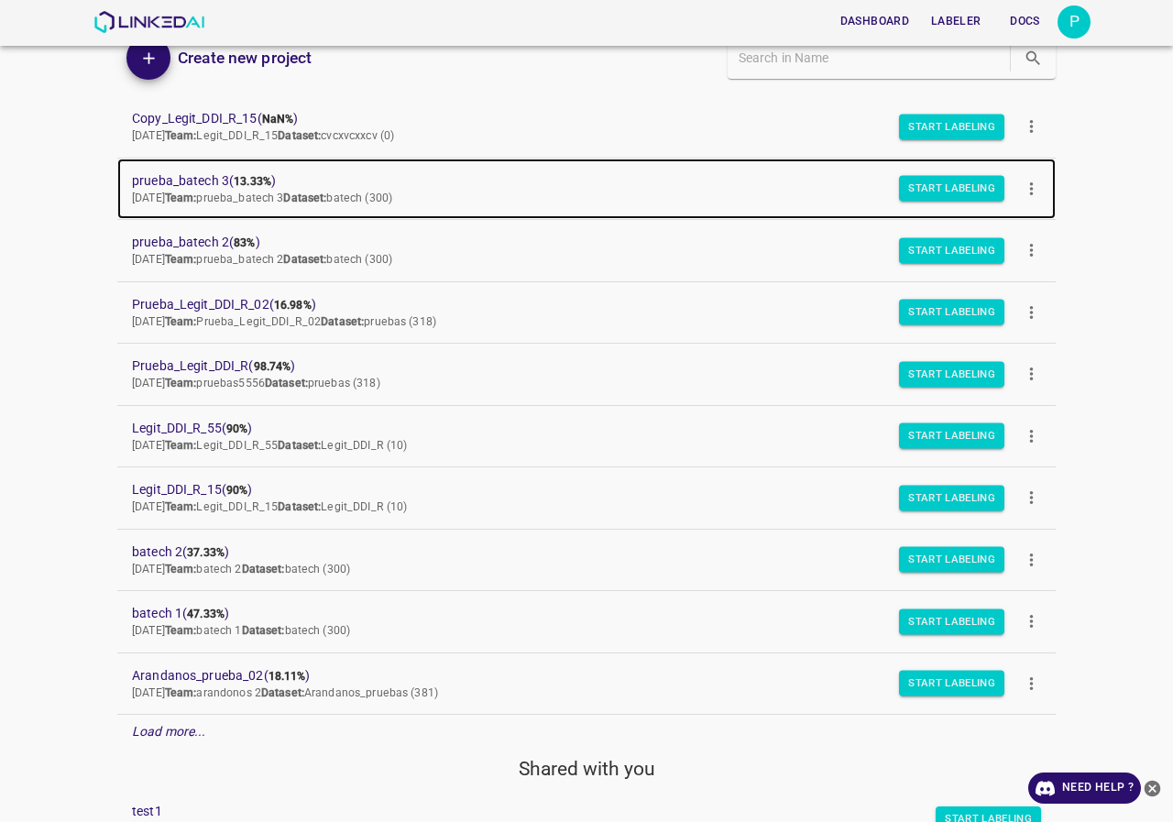
click at [229, 175] on span "prueba_batech 3 ( 13.33% )" at bounding box center [572, 180] width 880 height 19
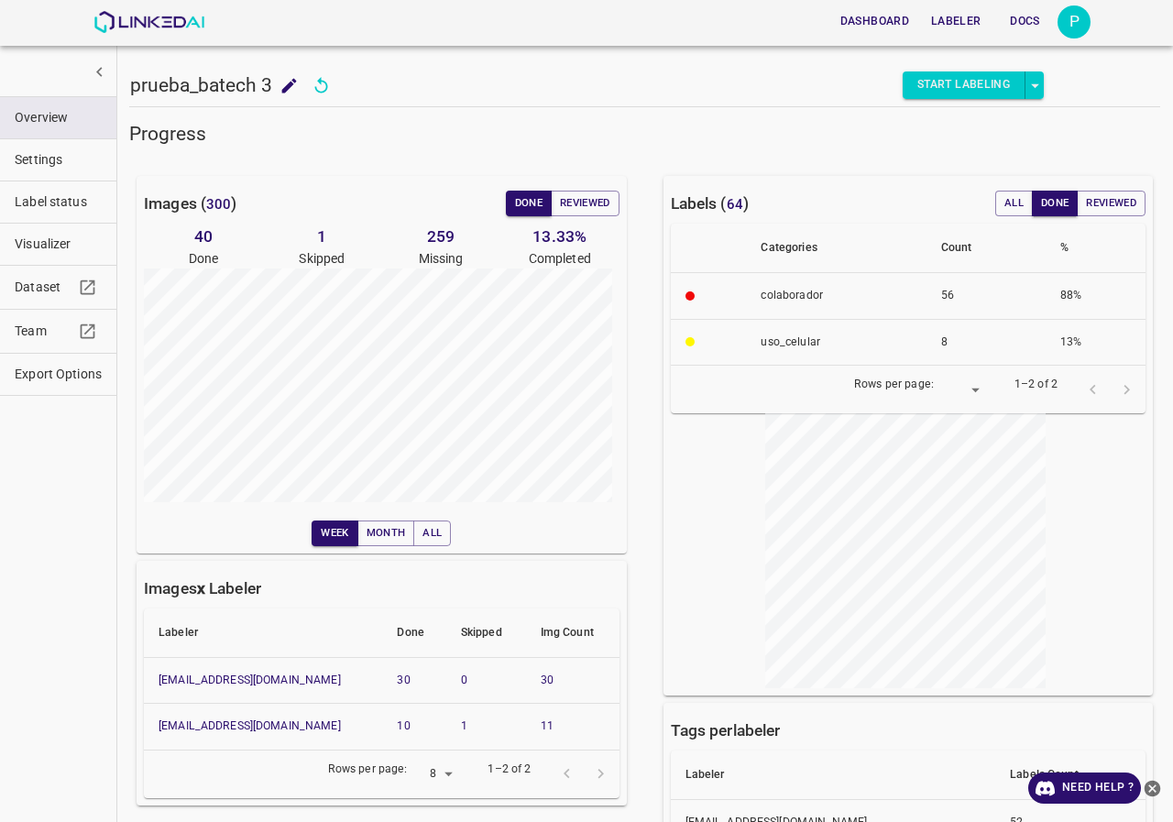
click at [208, 15] on div "Dashboard Labeler Docs P" at bounding box center [591, 22] width 997 height 44
click at [186, 16] on img at bounding box center [148, 22] width 111 height 22
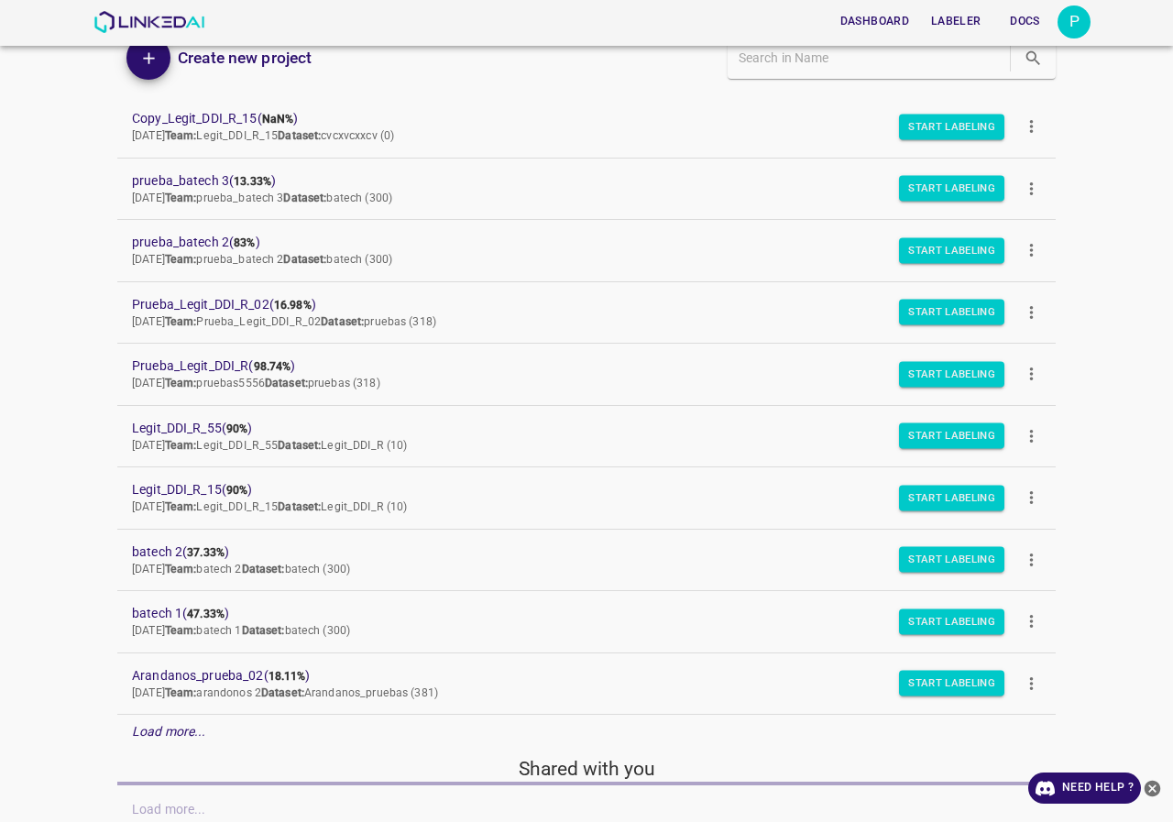
scroll to position [158, 0]
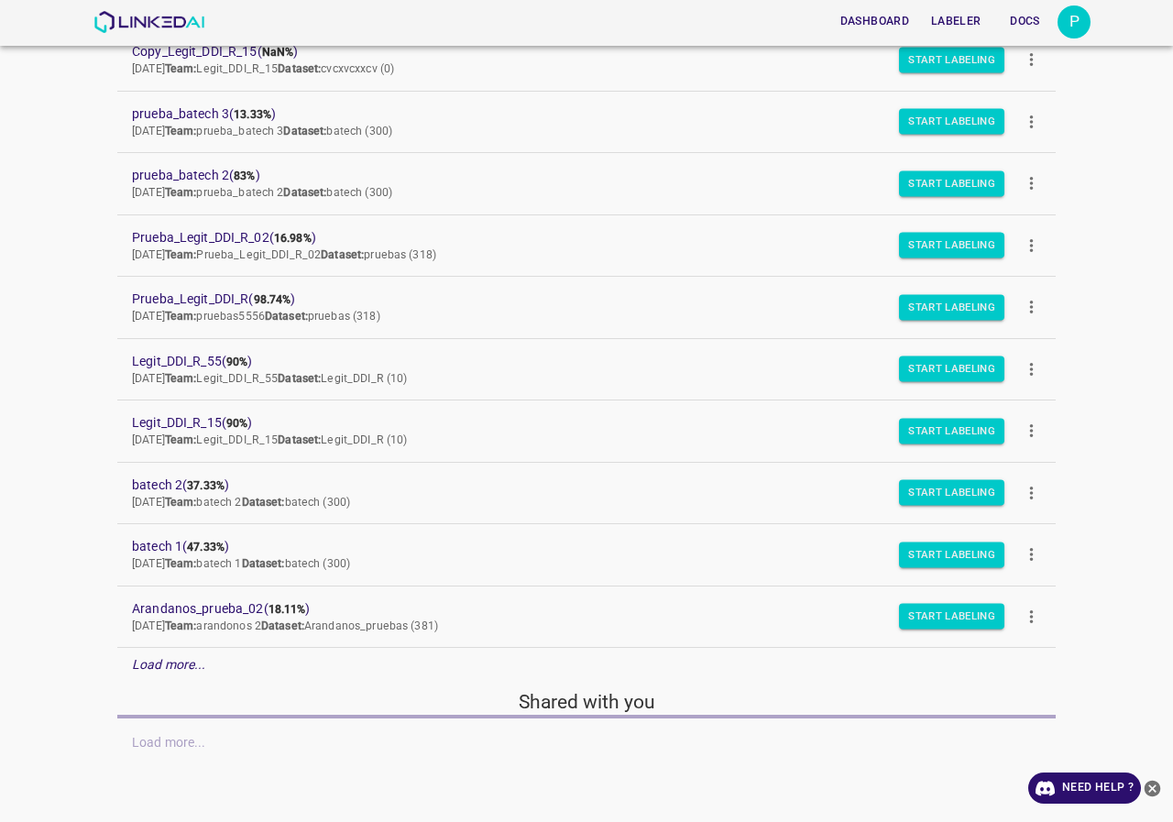
click at [195, 665] on em "Load more..." at bounding box center [169, 664] width 74 height 15
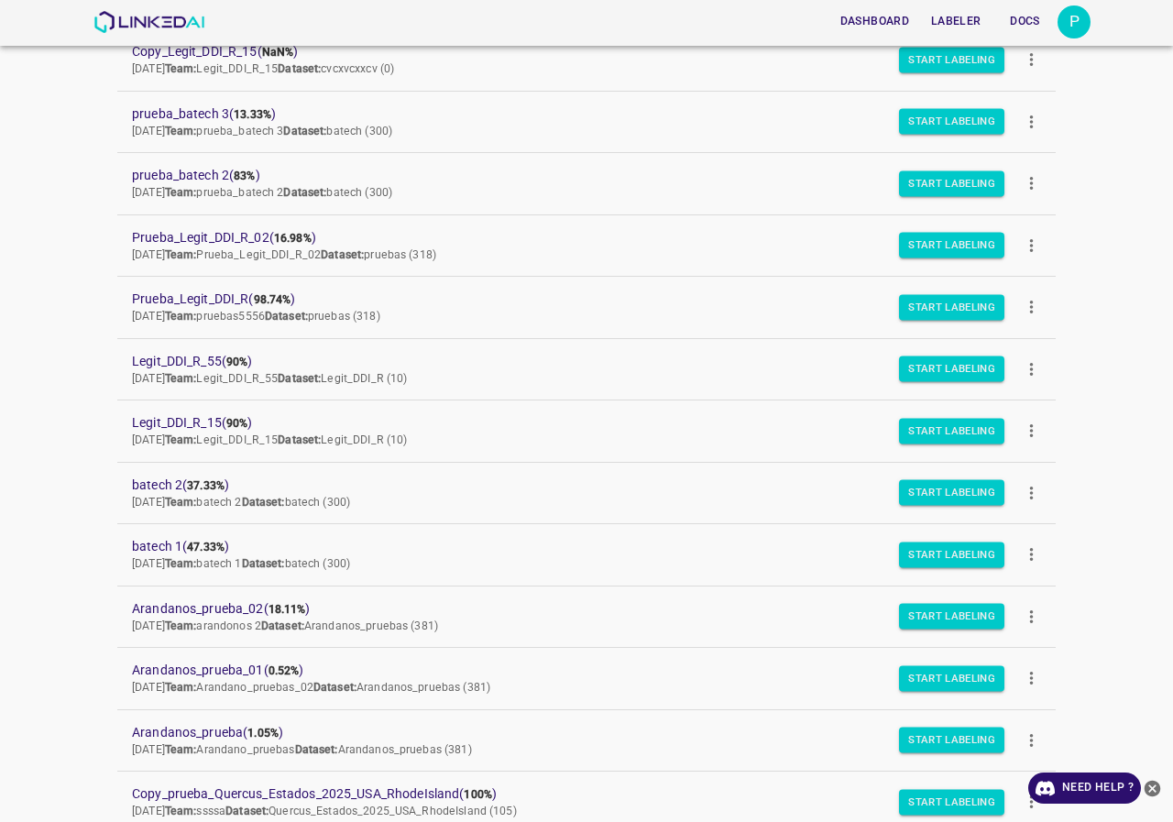
scroll to position [0, 0]
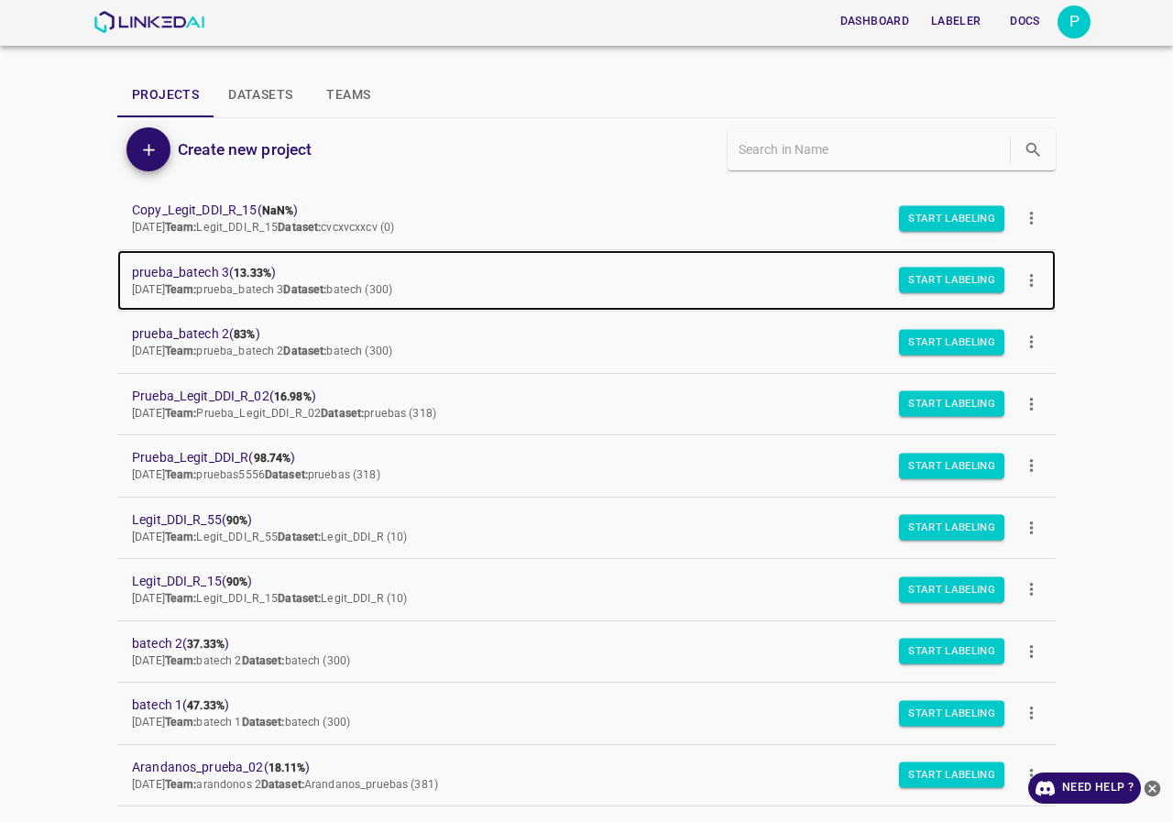
click at [180, 272] on span "prueba_batech 3 ( 13.33% )" at bounding box center [572, 272] width 880 height 19
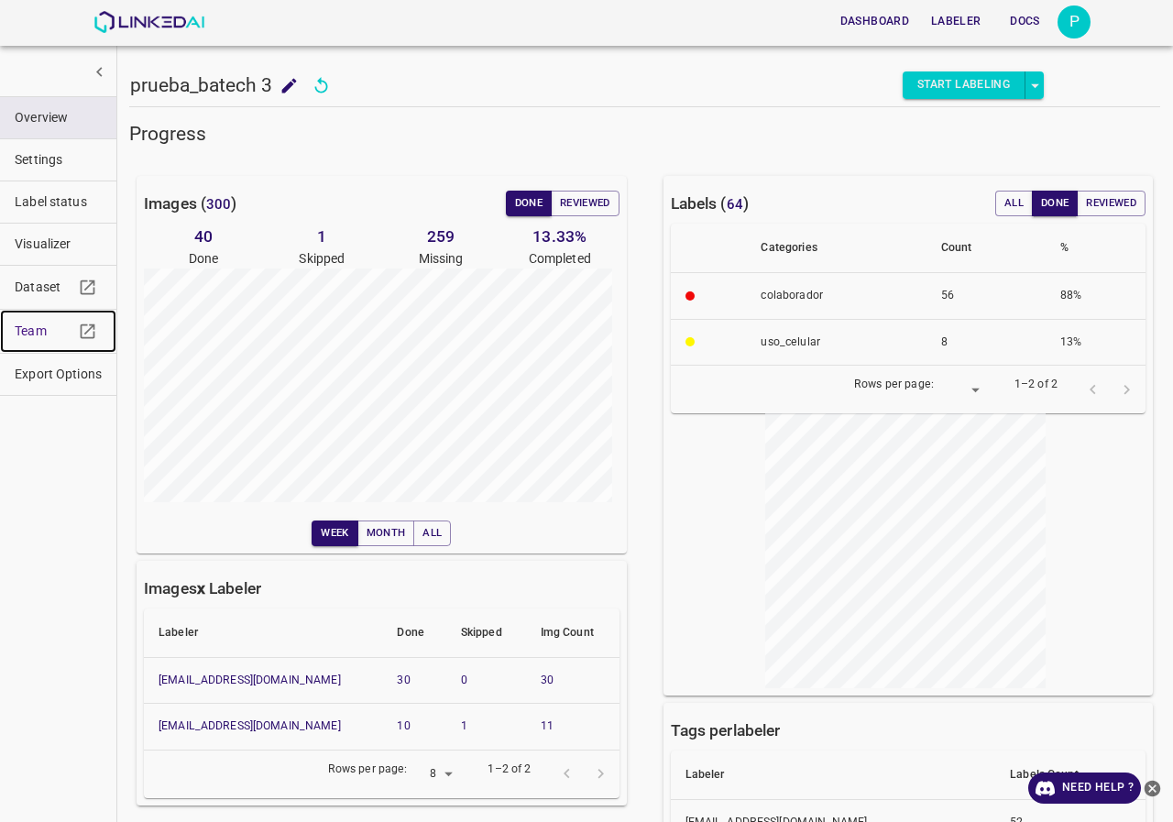
click at [21, 338] on span "Team" at bounding box center [44, 331] width 59 height 19
click at [46, 170] on button "Settings" at bounding box center [58, 159] width 116 height 41
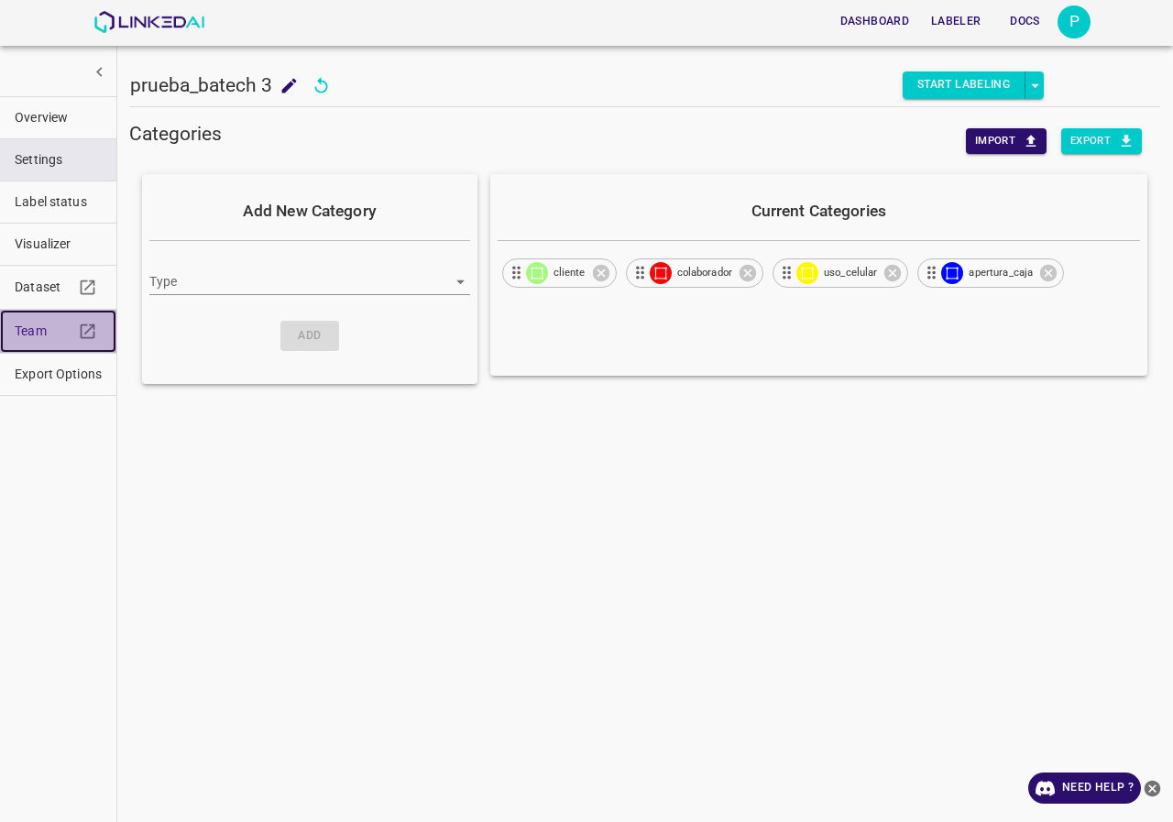
click at [40, 318] on link "Team" at bounding box center [58, 331] width 116 height 43
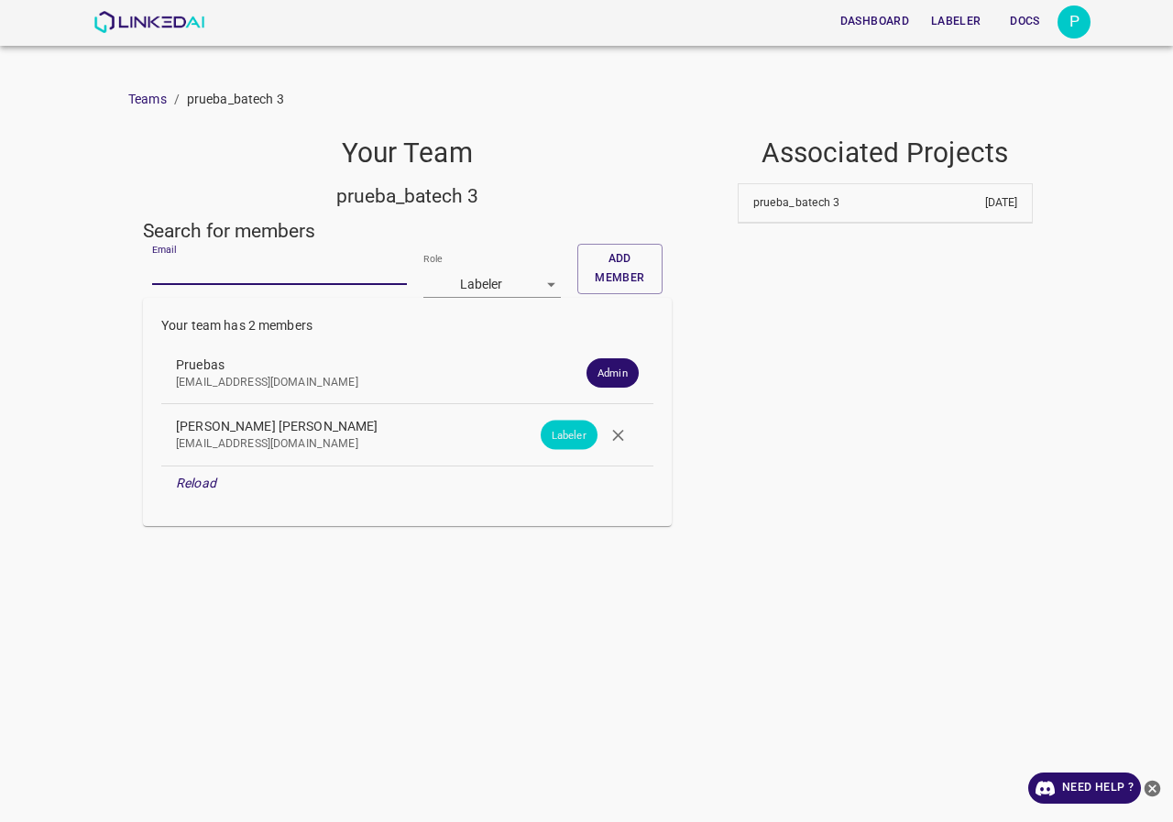
click at [269, 261] on input "Email" at bounding box center [279, 271] width 255 height 27
type input "taniamorales"
click at [234, 261] on input "Email" at bounding box center [279, 271] width 255 height 27
type input "[EMAIL_ADDRESS][DOMAIN_NAME]"
click at [605, 276] on button "Add member" at bounding box center [619, 269] width 85 height 50
